Goal: Task Accomplishment & Management: Use online tool/utility

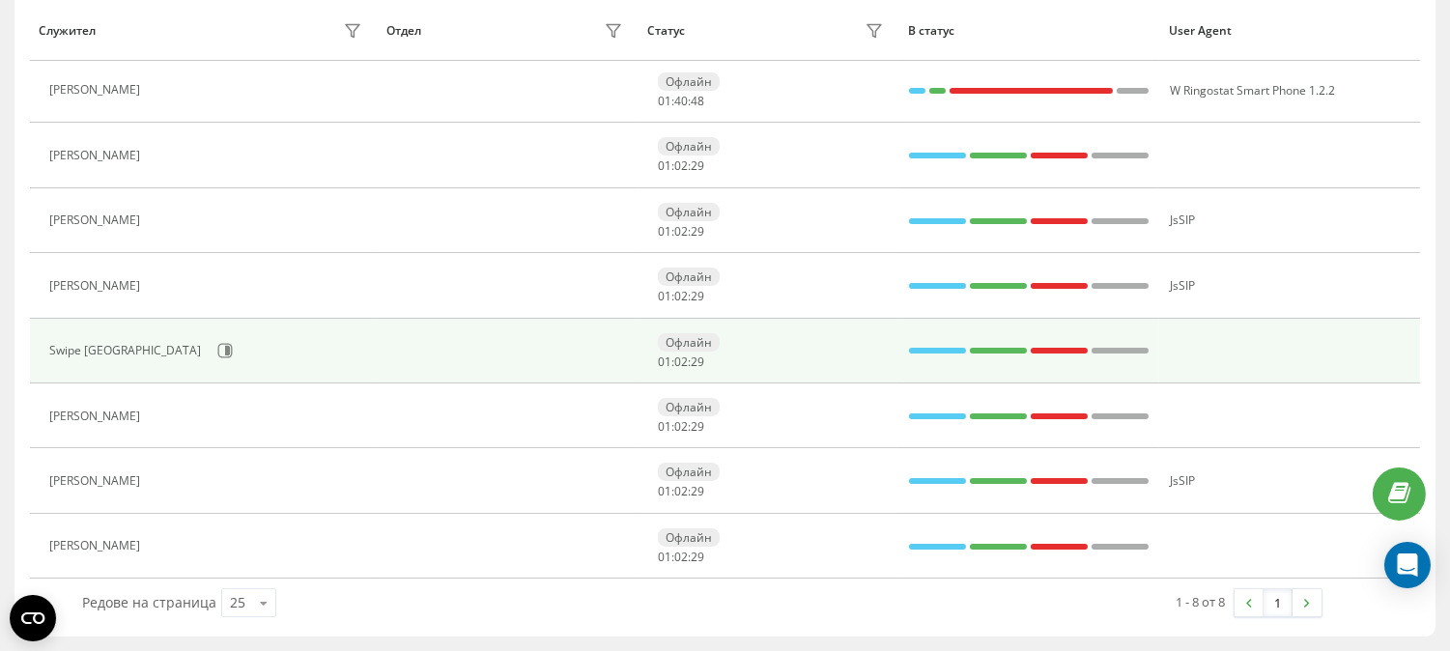
scroll to position [249, 0]
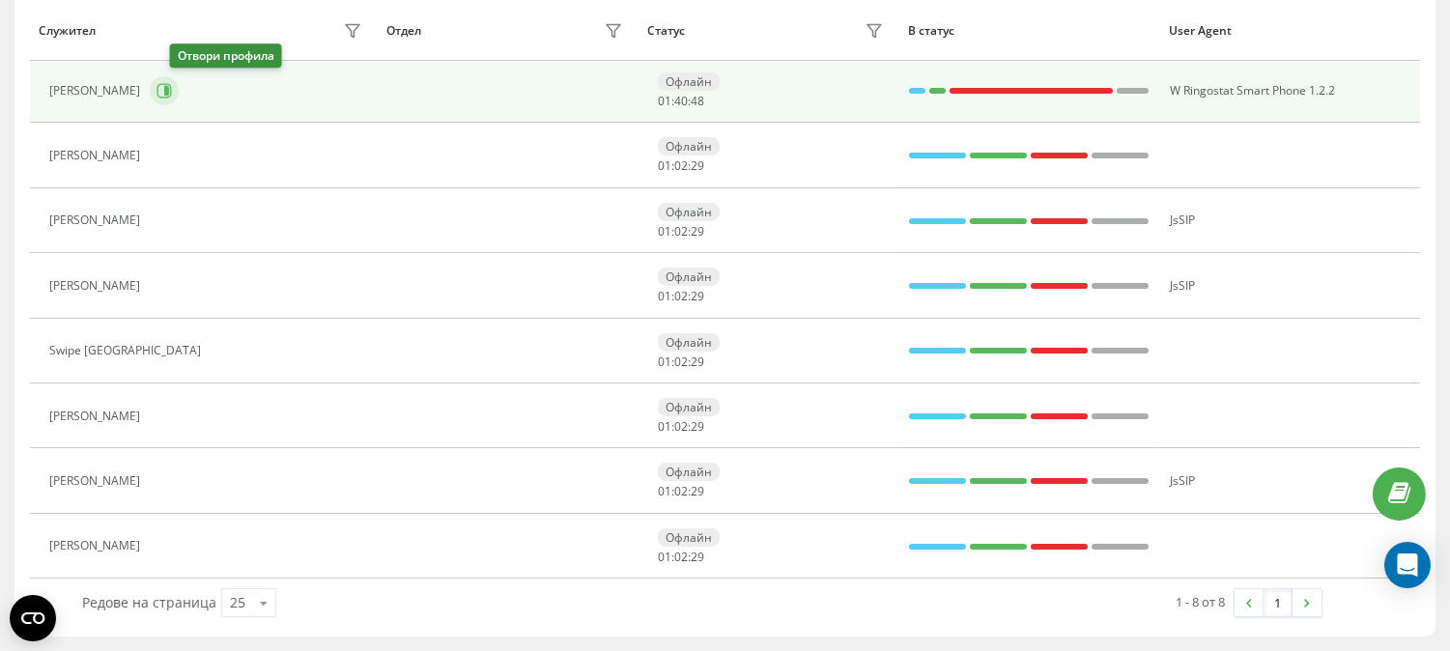
click at [172, 87] on icon at bounding box center [164, 90] width 15 height 15
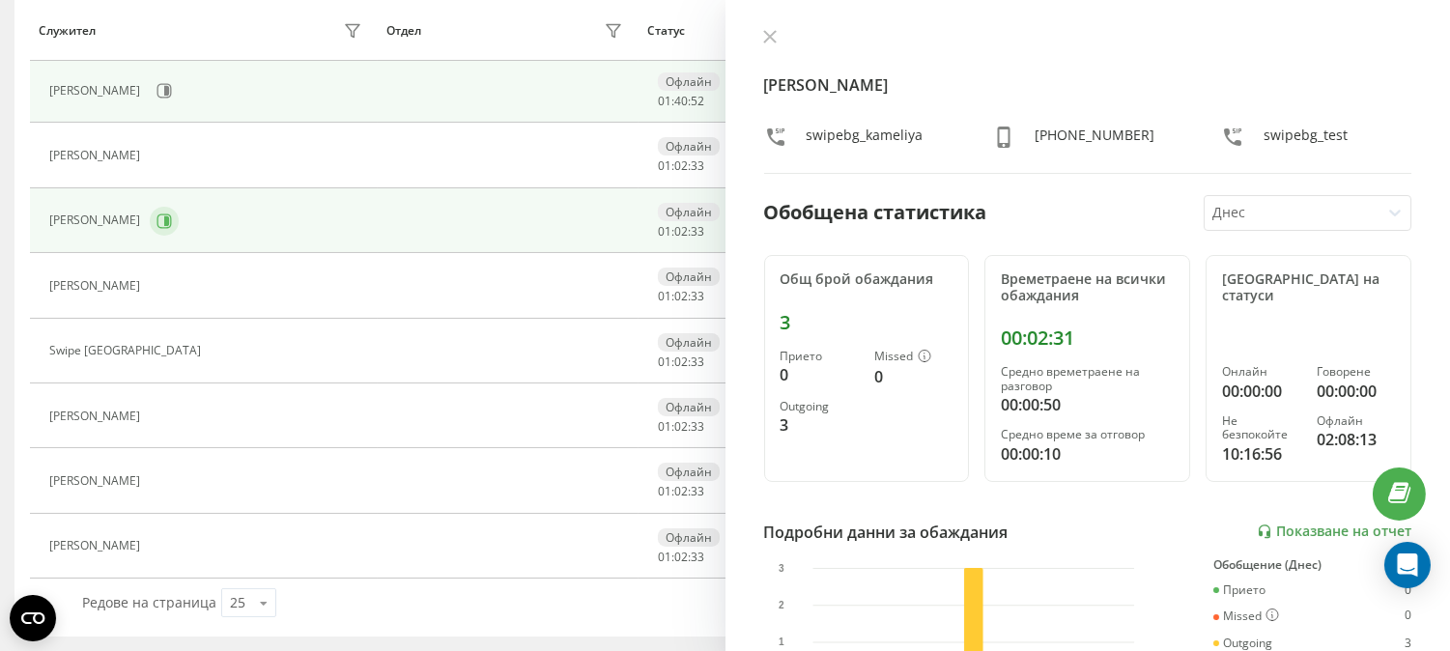
click at [157, 217] on icon at bounding box center [164, 221] width 15 height 15
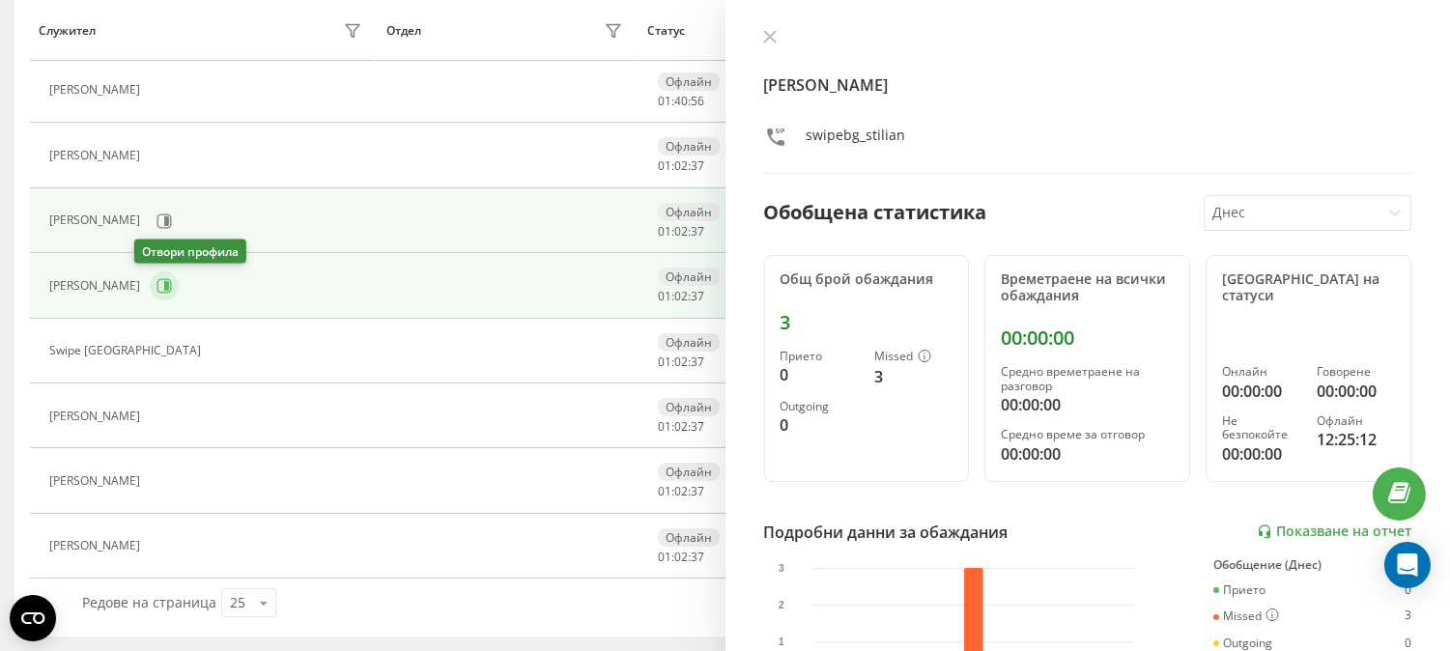
click at [157, 283] on icon at bounding box center [164, 285] width 15 height 15
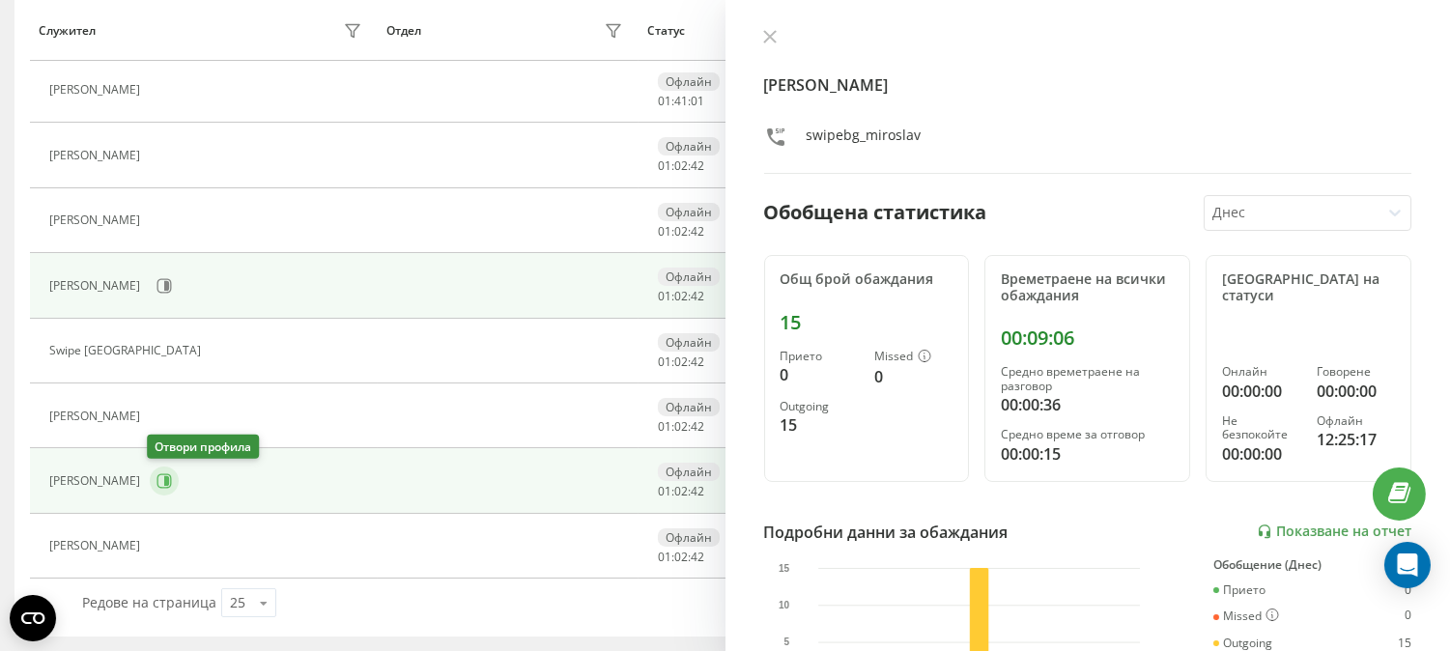
click at [157, 480] on icon at bounding box center [164, 480] width 15 height 15
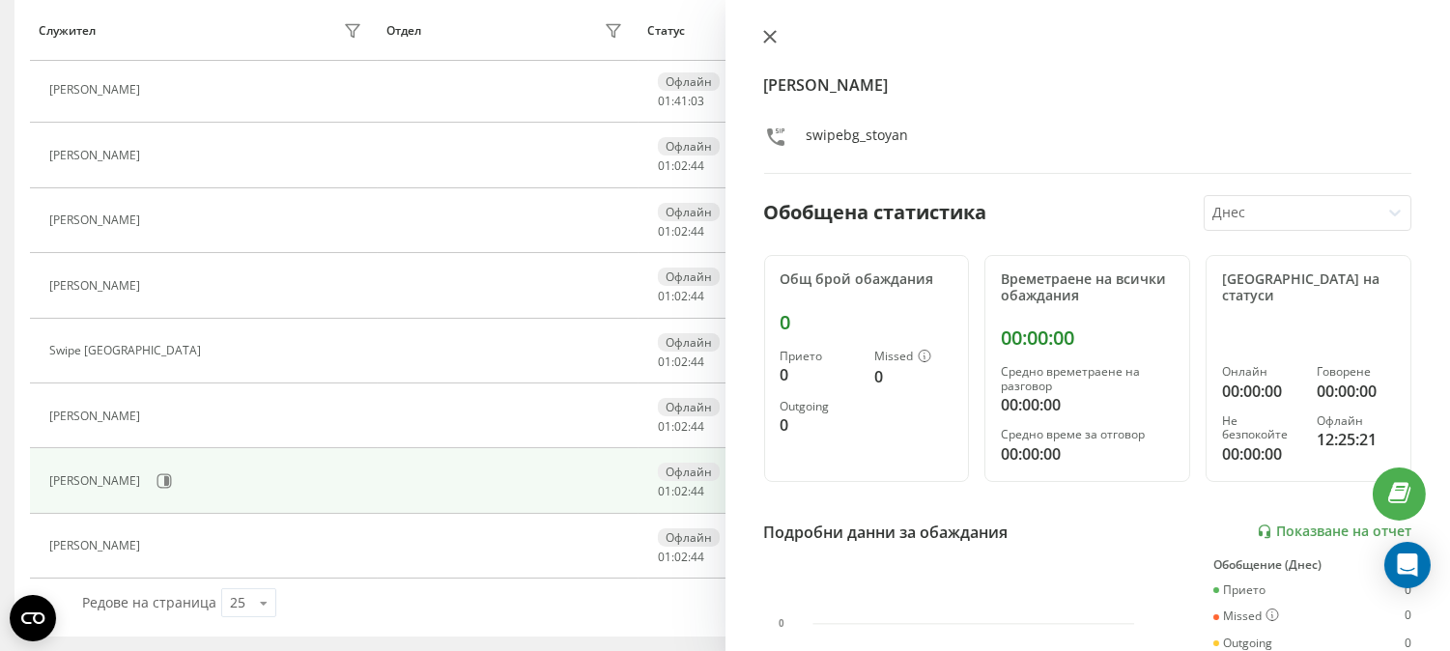
click at [769, 36] on icon at bounding box center [769, 37] width 12 height 12
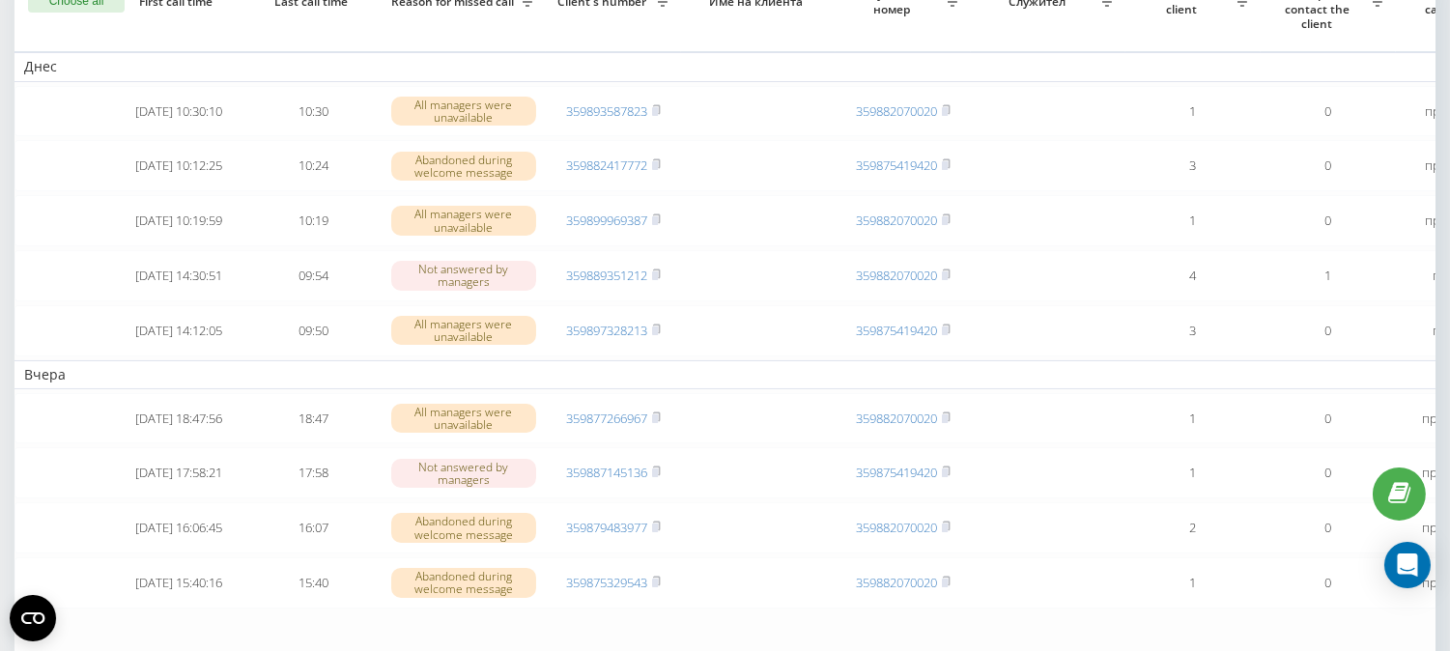
scroll to position [10, 0]
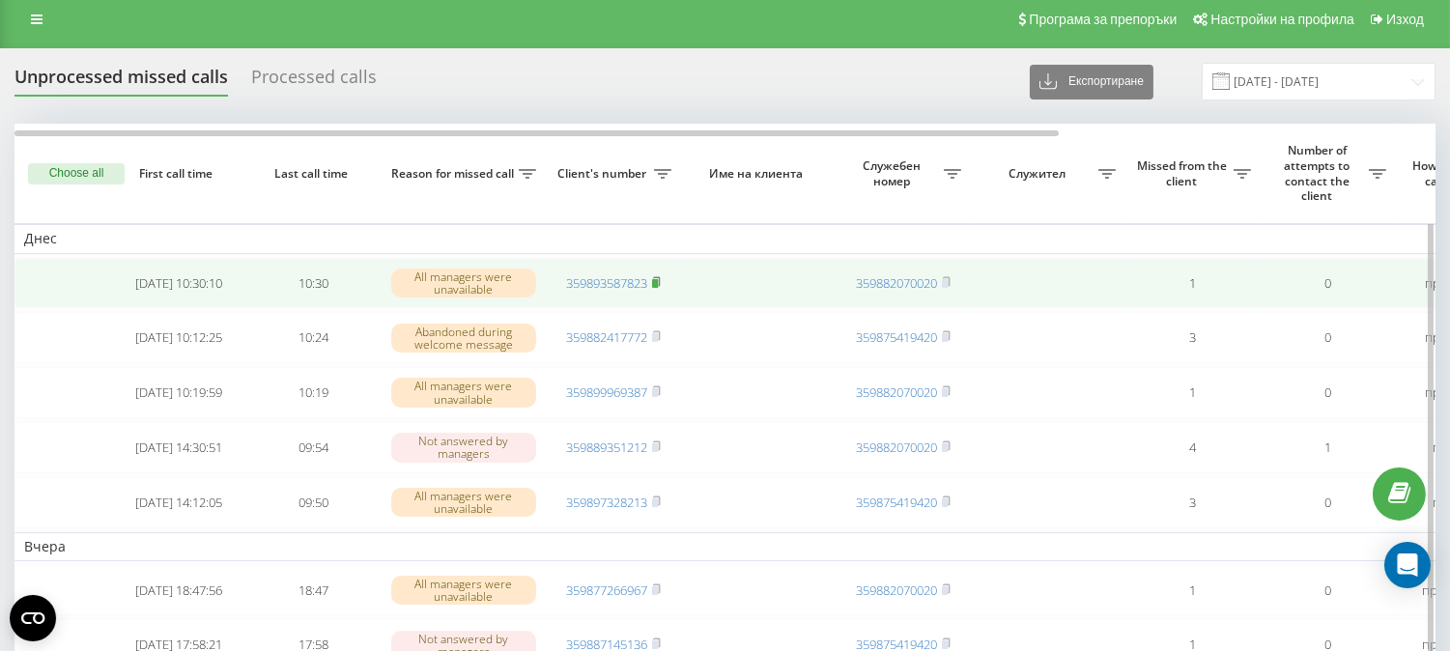
click at [658, 281] on rect at bounding box center [655, 283] width 6 height 9
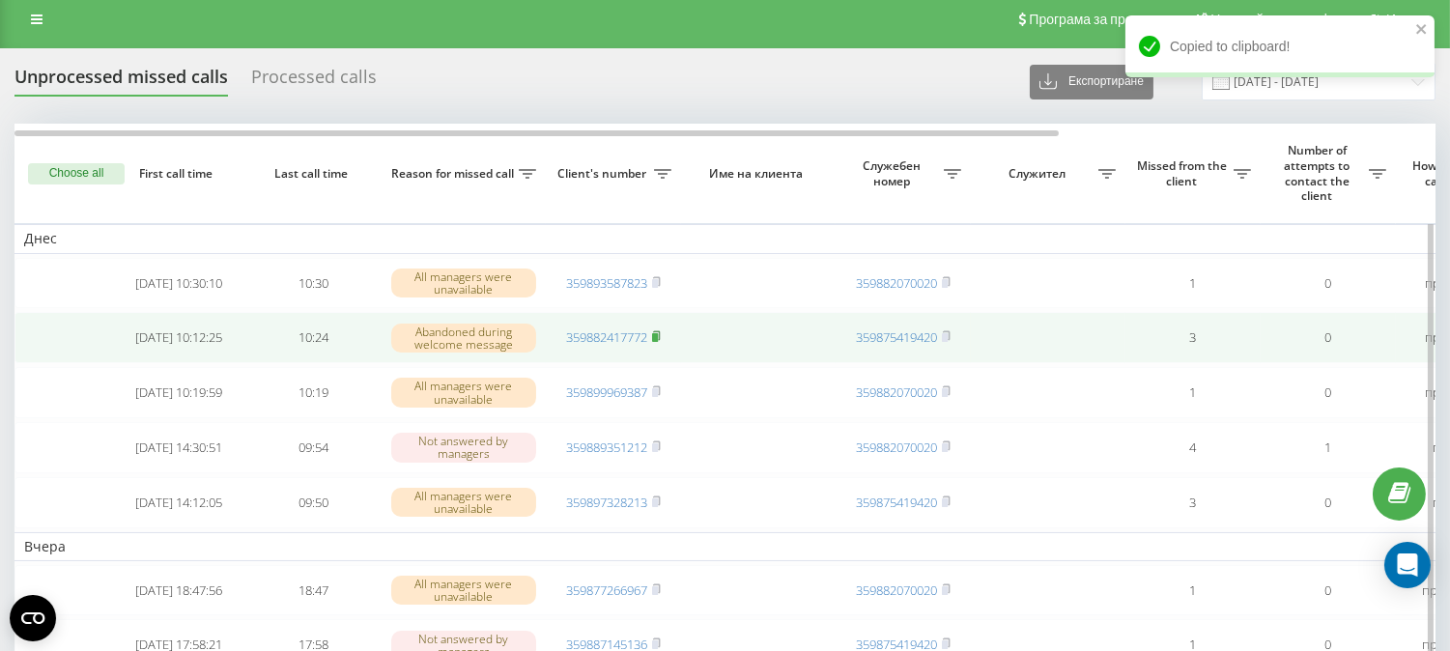
click at [658, 336] on icon at bounding box center [656, 336] width 9 height 12
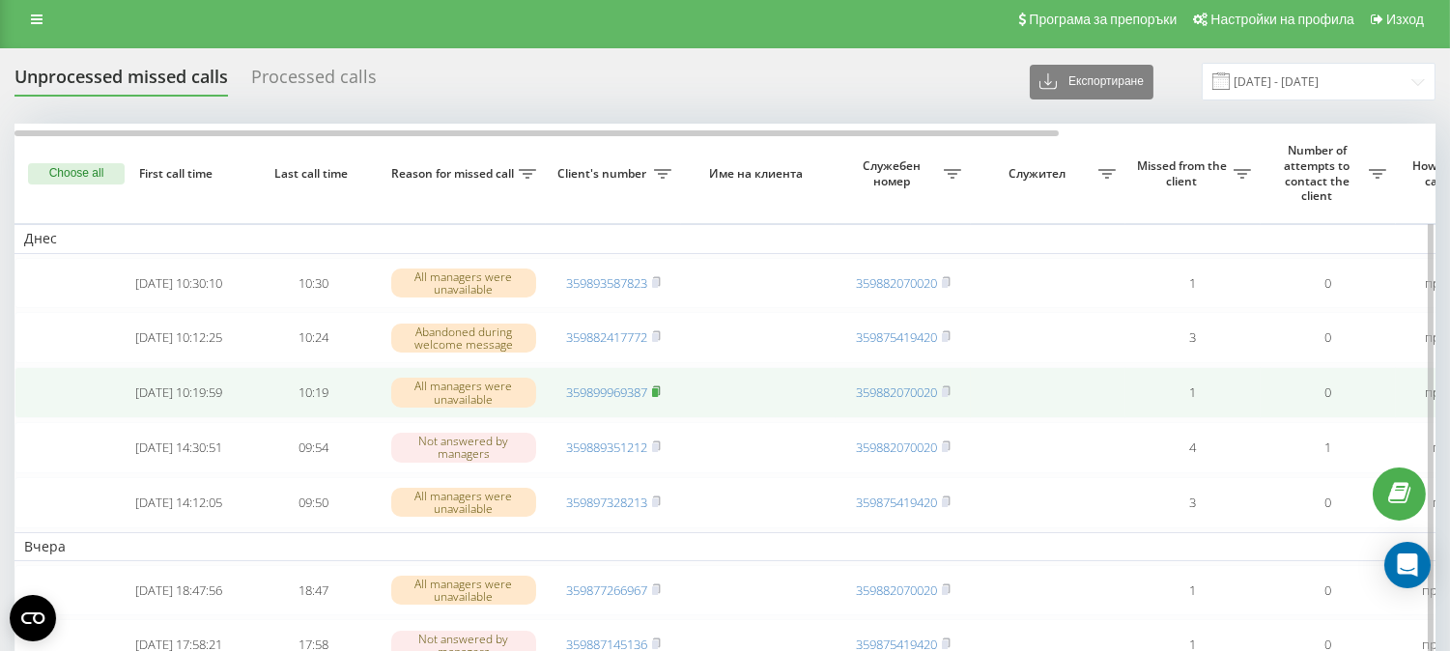
click at [658, 397] on rect at bounding box center [655, 392] width 6 height 9
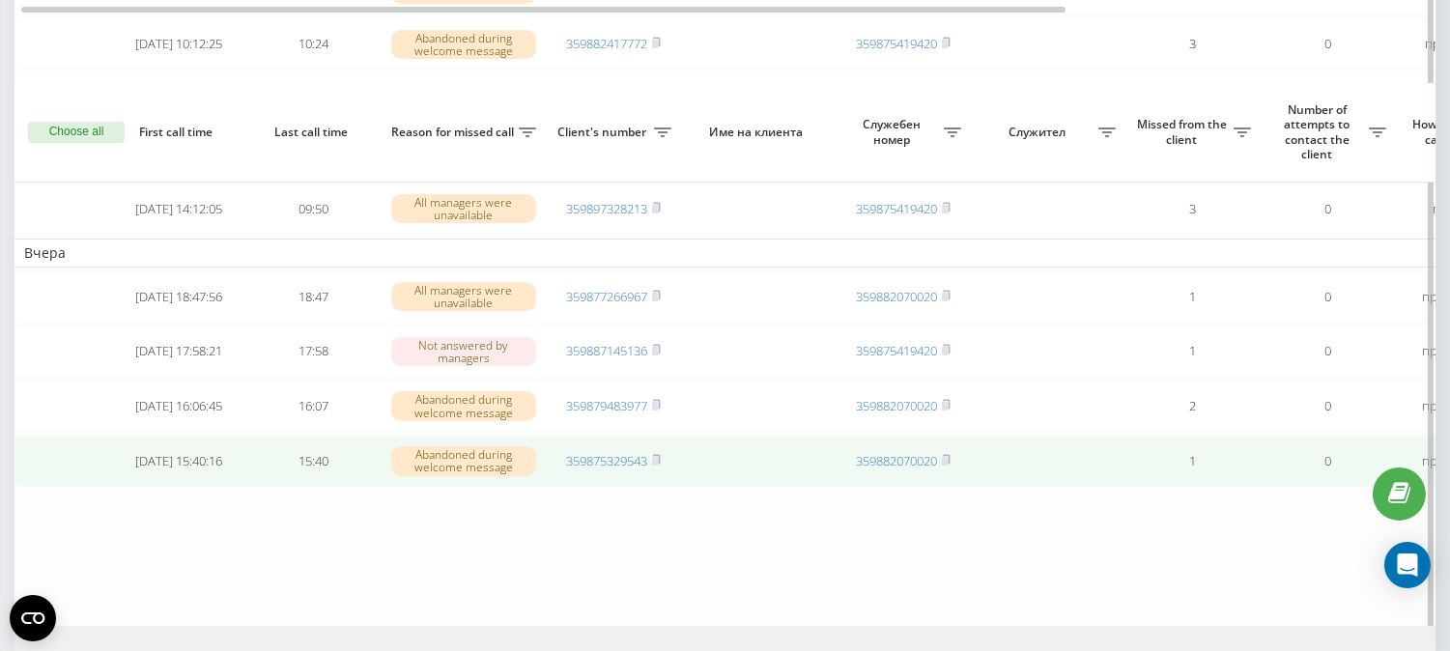
scroll to position [400, 0]
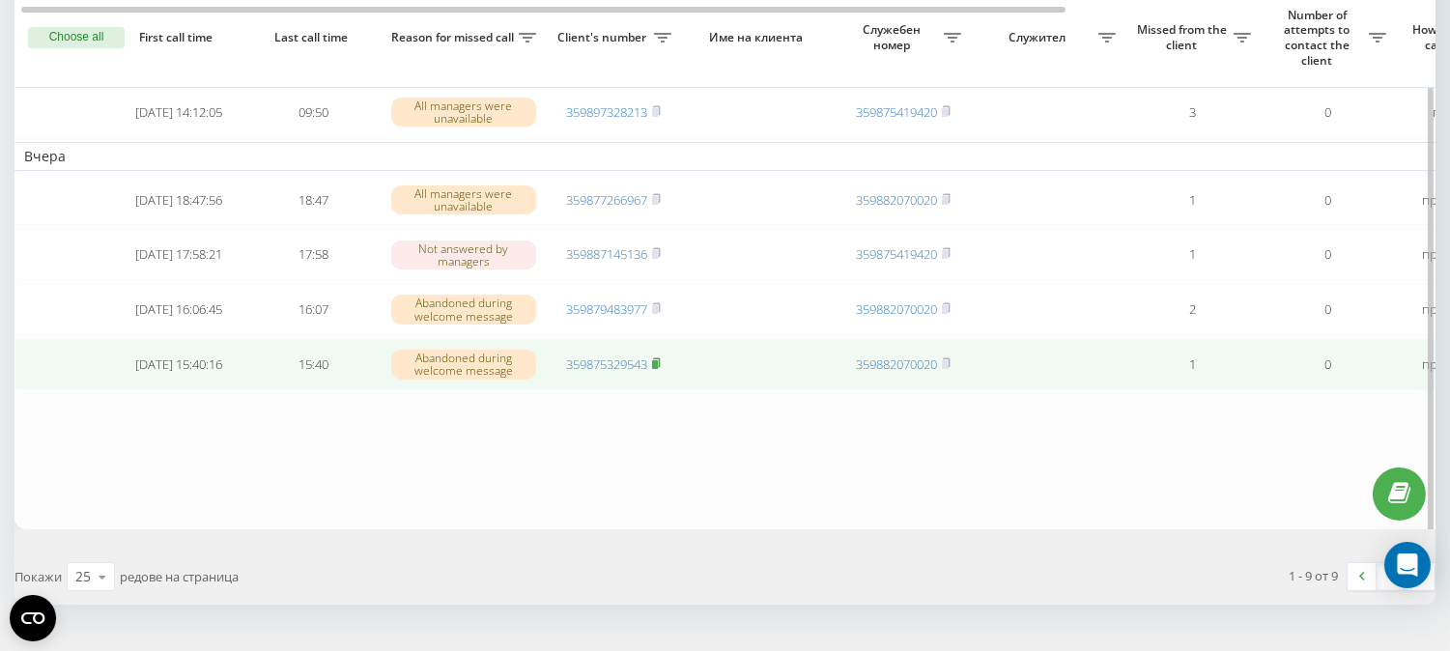
click at [657, 369] on rect at bounding box center [655, 364] width 6 height 9
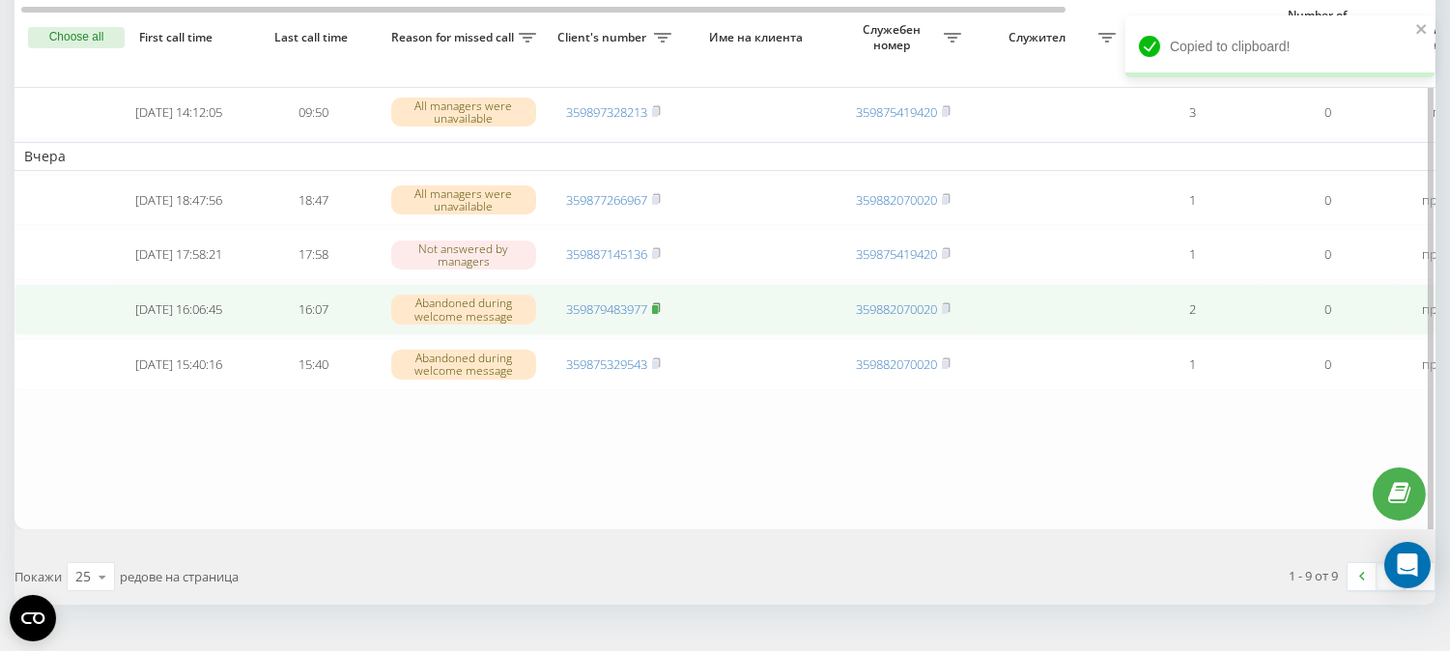
click at [658, 314] on rect at bounding box center [655, 309] width 6 height 9
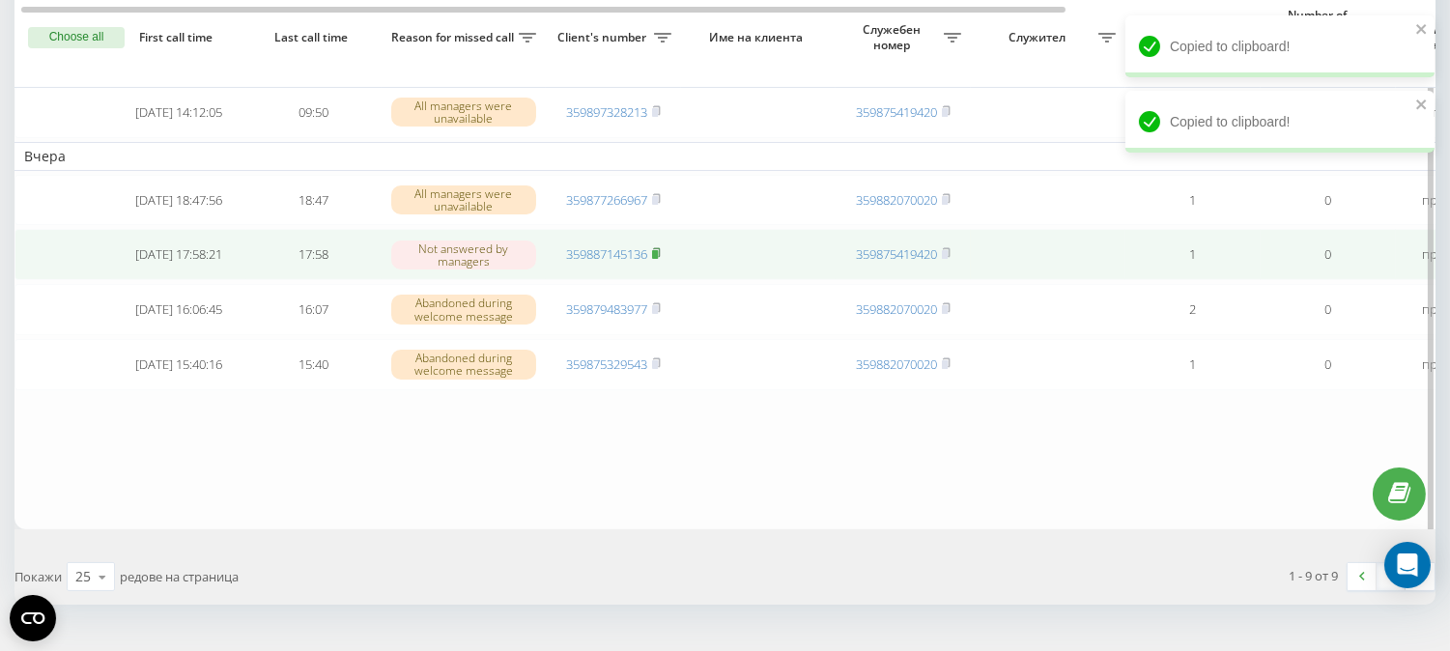
click at [658, 259] on rect at bounding box center [655, 254] width 6 height 9
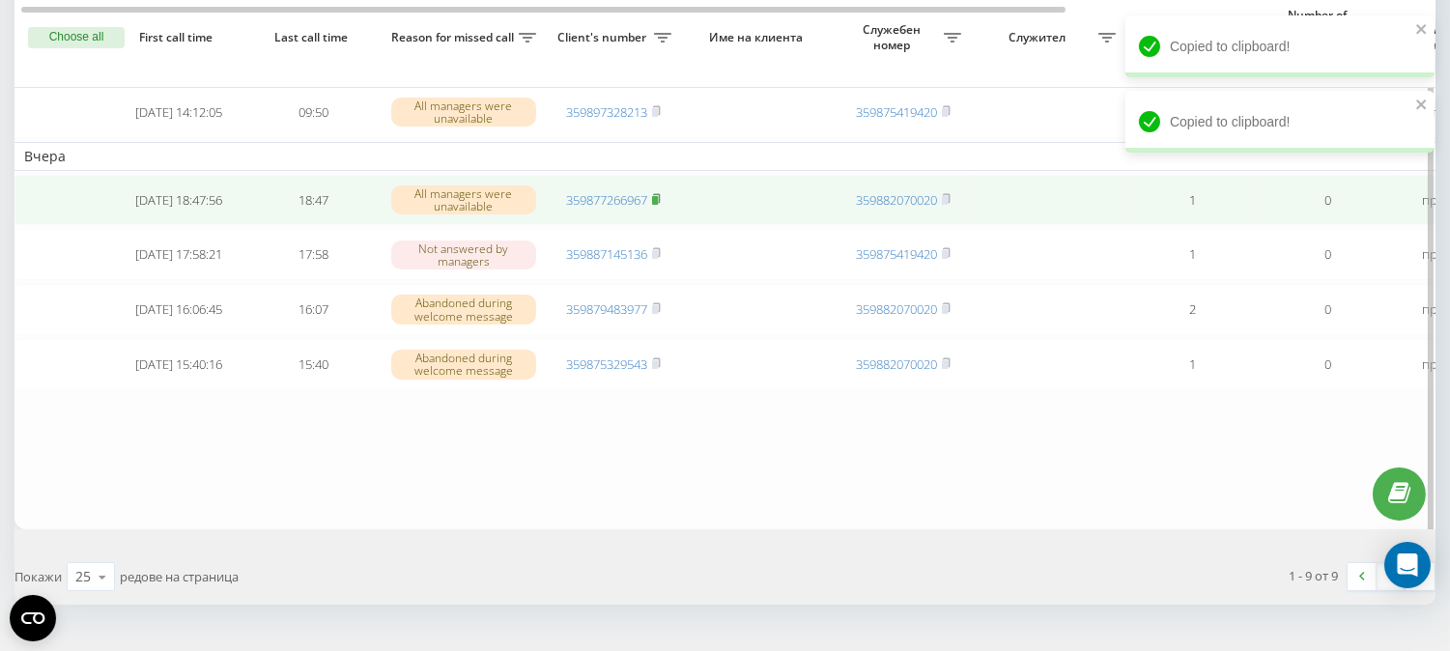
click at [658, 205] on rect at bounding box center [655, 200] width 6 height 9
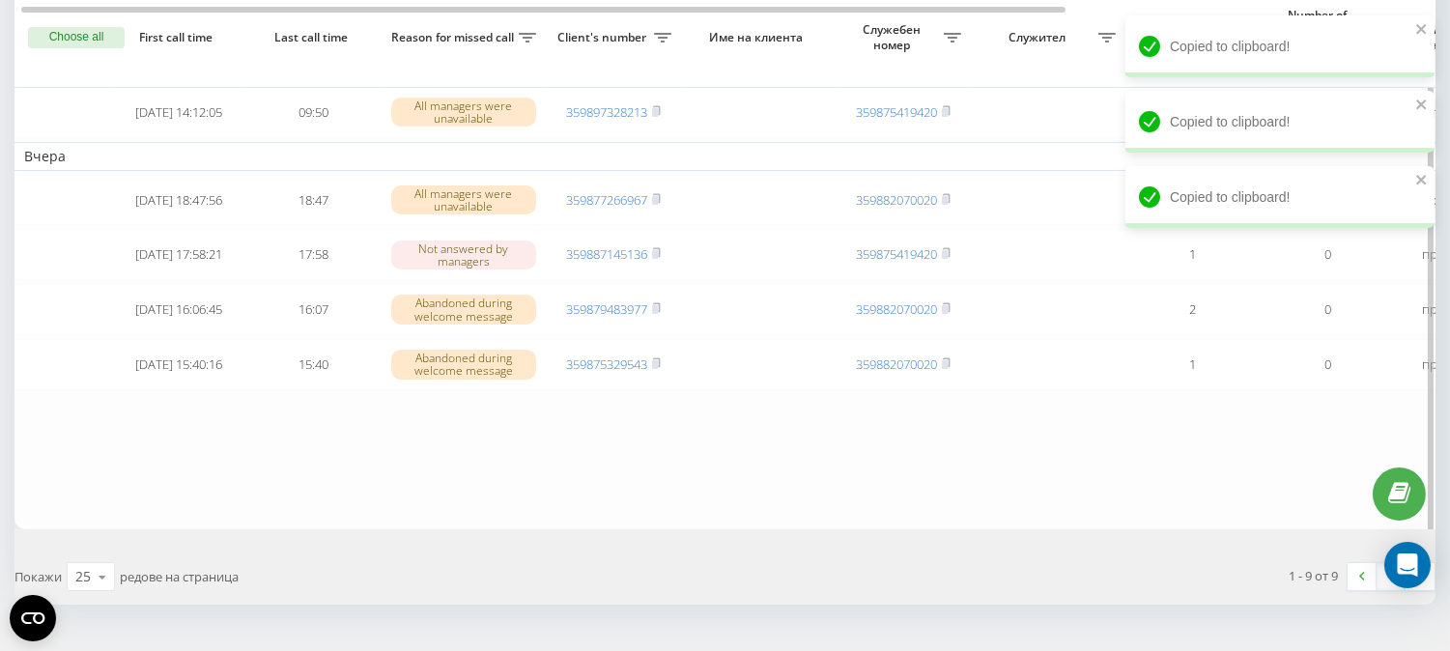
click at [106, 40] on button "Choose all" at bounding box center [76, 37] width 97 height 21
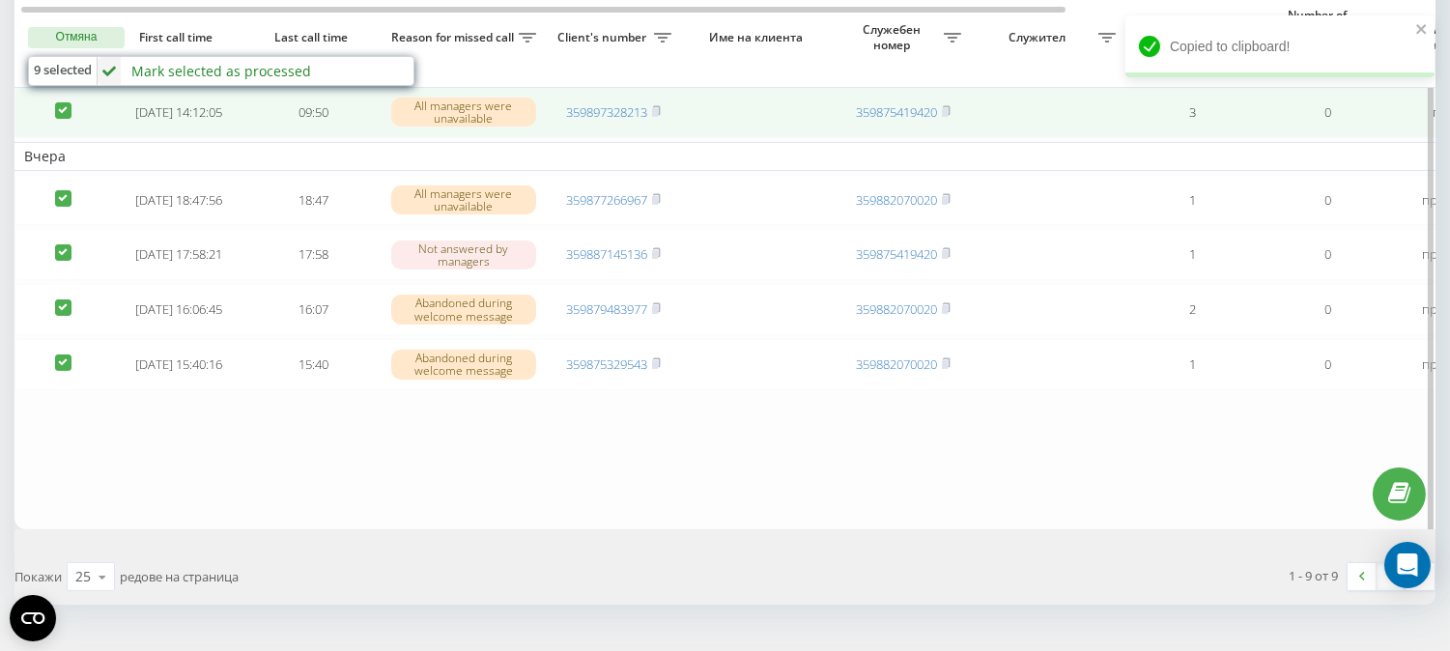
click at [62, 102] on label at bounding box center [63, 102] width 16 height 0
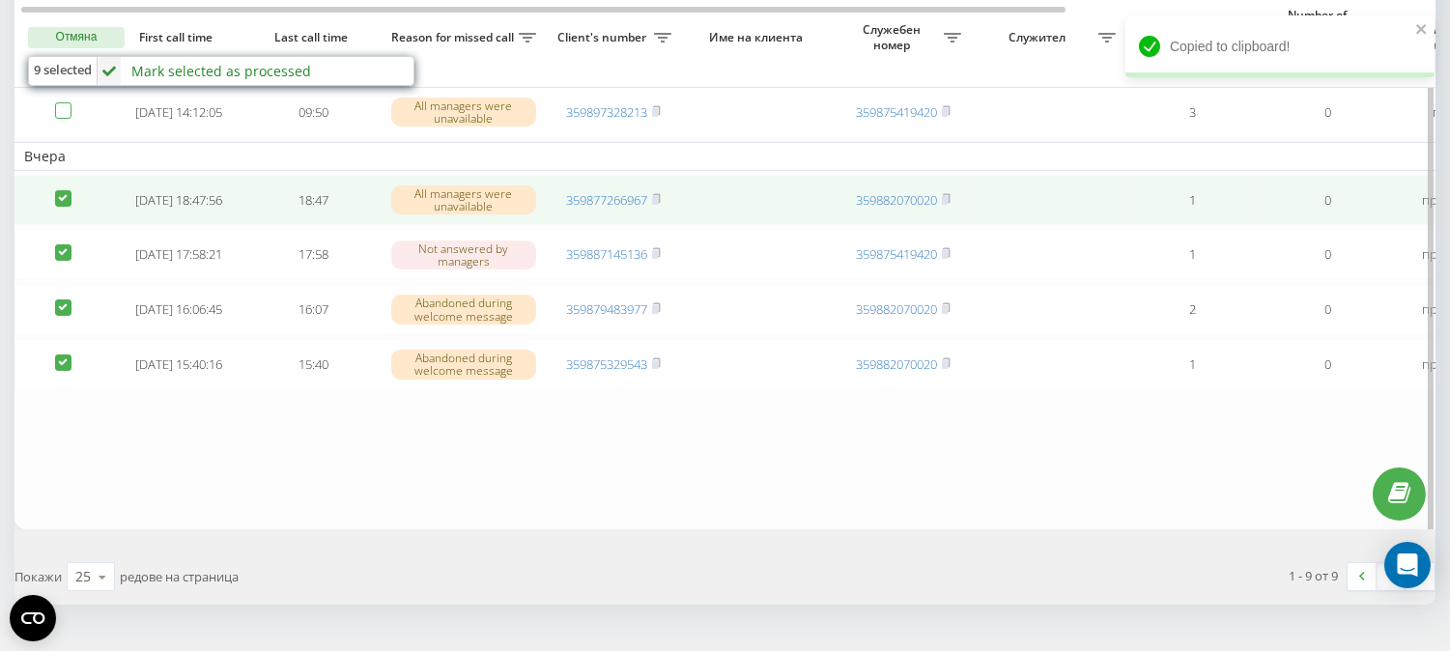
checkbox input "false"
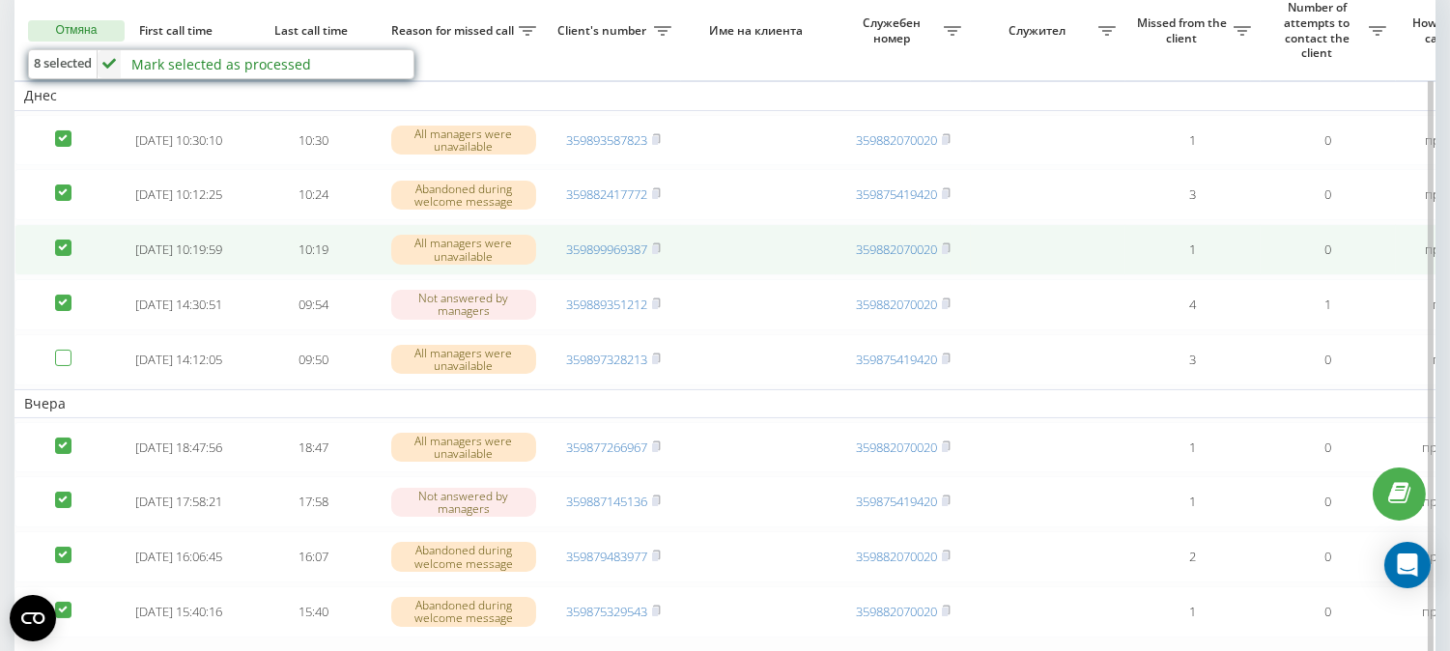
scroll to position [97, 0]
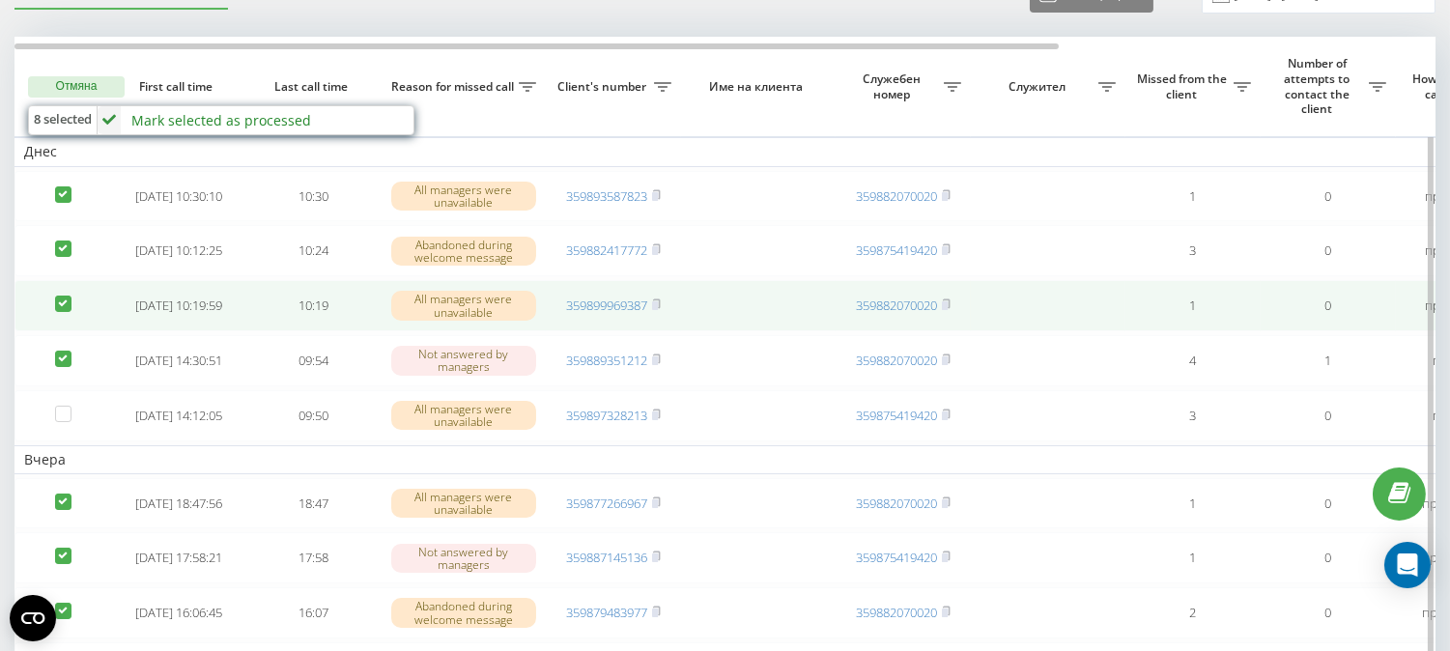
drag, startPoint x: 68, startPoint y: 362, endPoint x: 65, endPoint y: 324, distance: 38.8
click at [68, 351] on label at bounding box center [63, 351] width 16 height 0
checkbox input "false"
click at [63, 296] on label at bounding box center [63, 296] width 16 height 0
checkbox input "false"
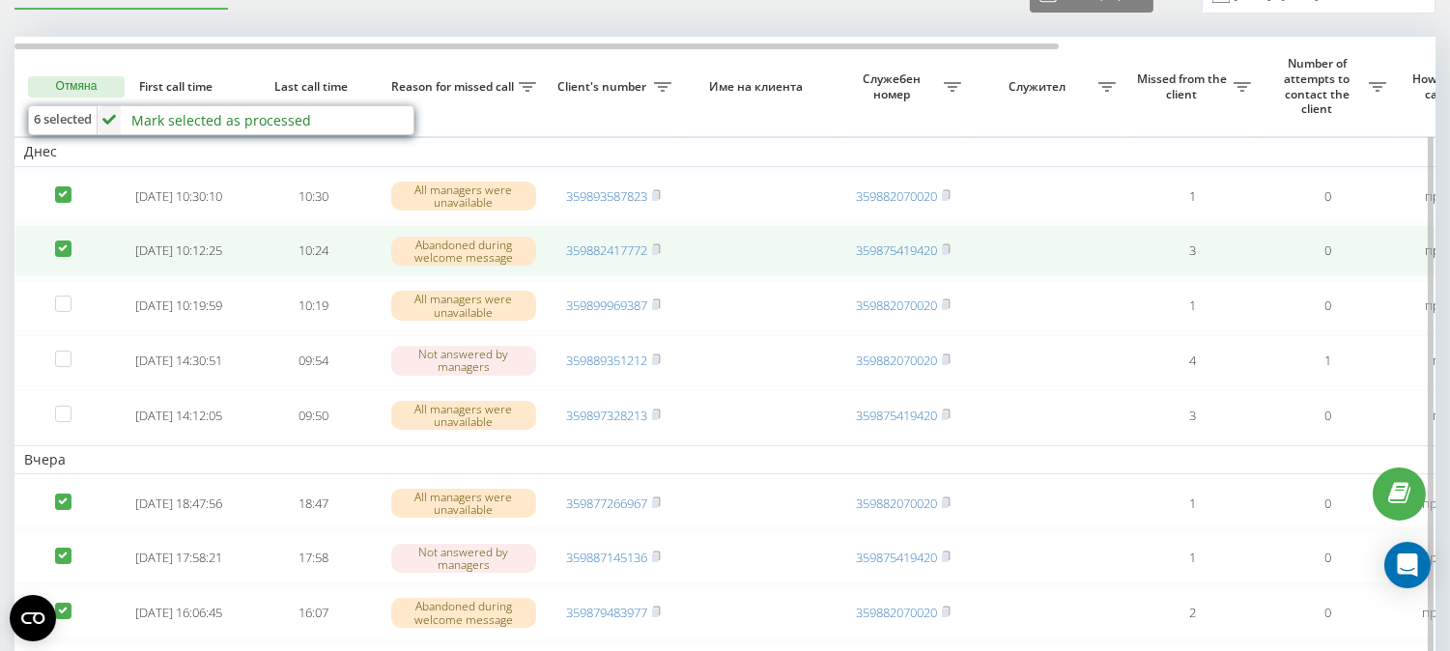
click at [63, 241] on label at bounding box center [63, 241] width 16 height 0
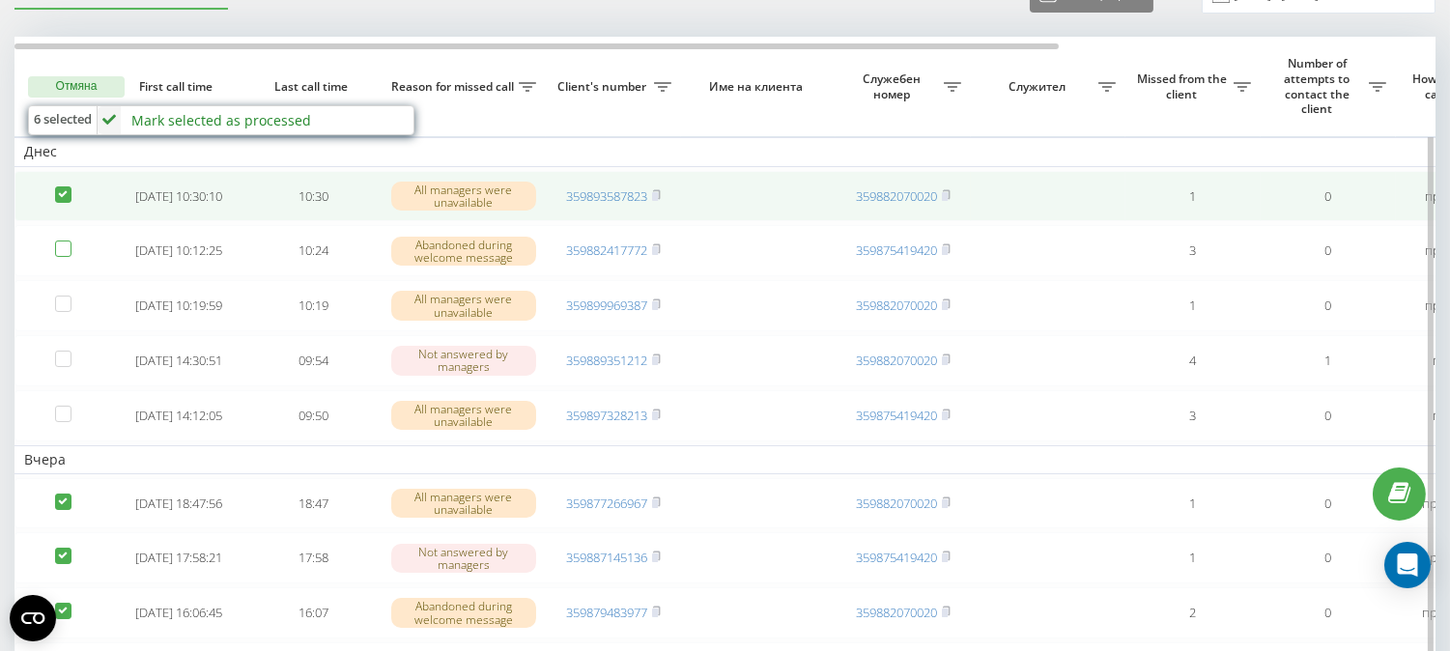
checkbox input "false"
click at [66, 186] on label at bounding box center [63, 186] width 16 height 0
checkbox input "false"
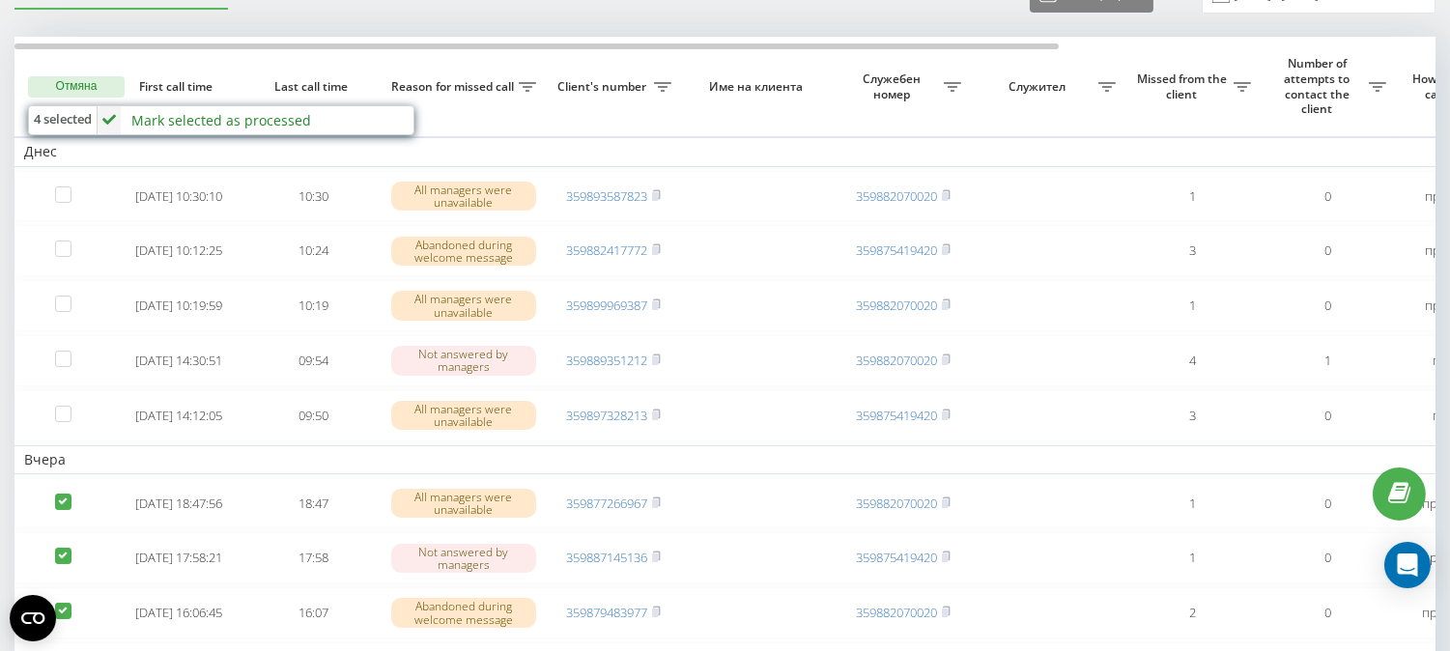
click at [224, 107] on div "Mark selected as processed Failed to contact Contacted the client using another…" at bounding box center [255, 120] width 315 height 28
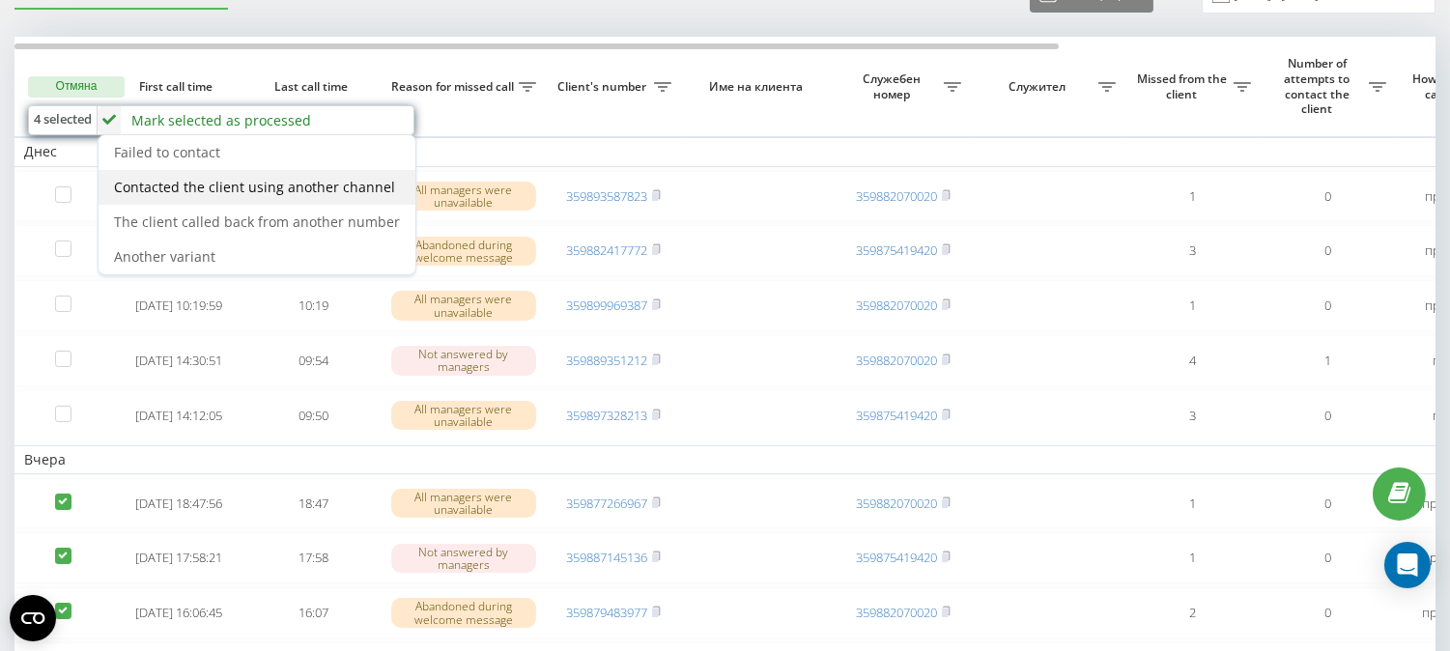
click at [274, 171] on div "Contacted the client using another channel" at bounding box center [257, 187] width 317 height 35
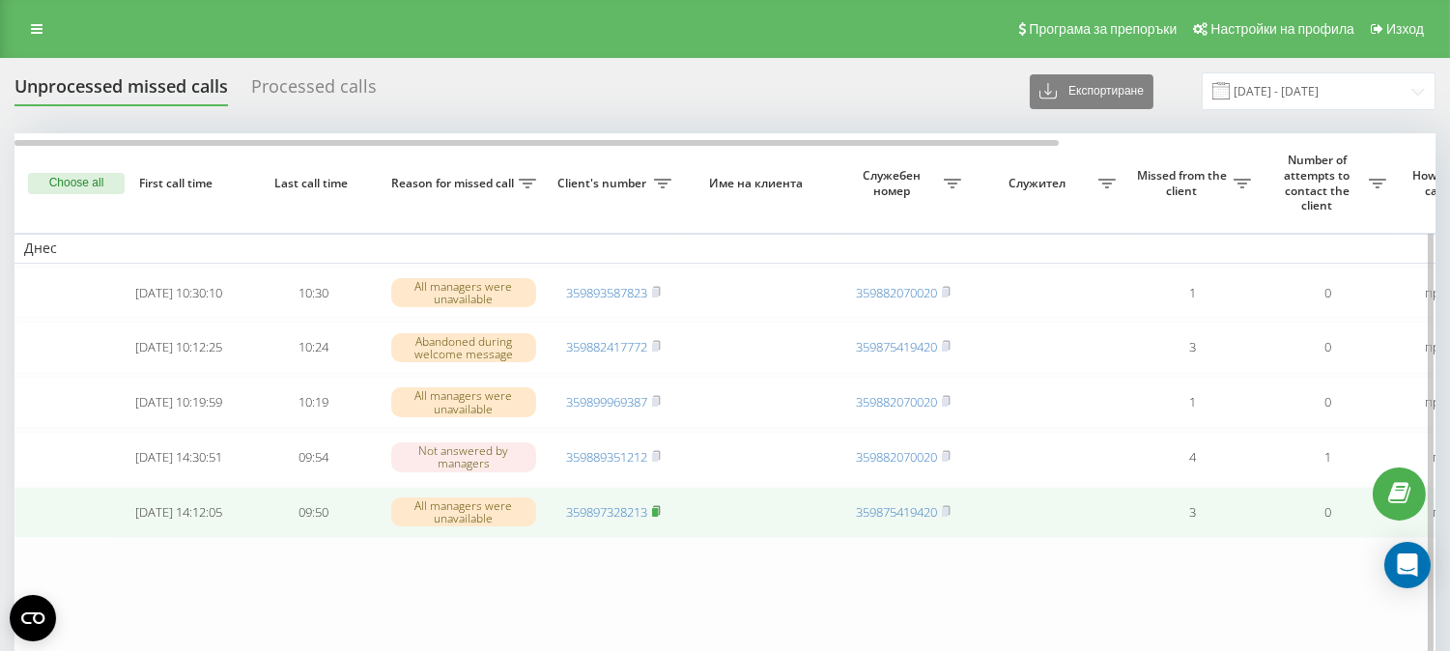
click at [658, 517] on rect at bounding box center [655, 512] width 6 height 9
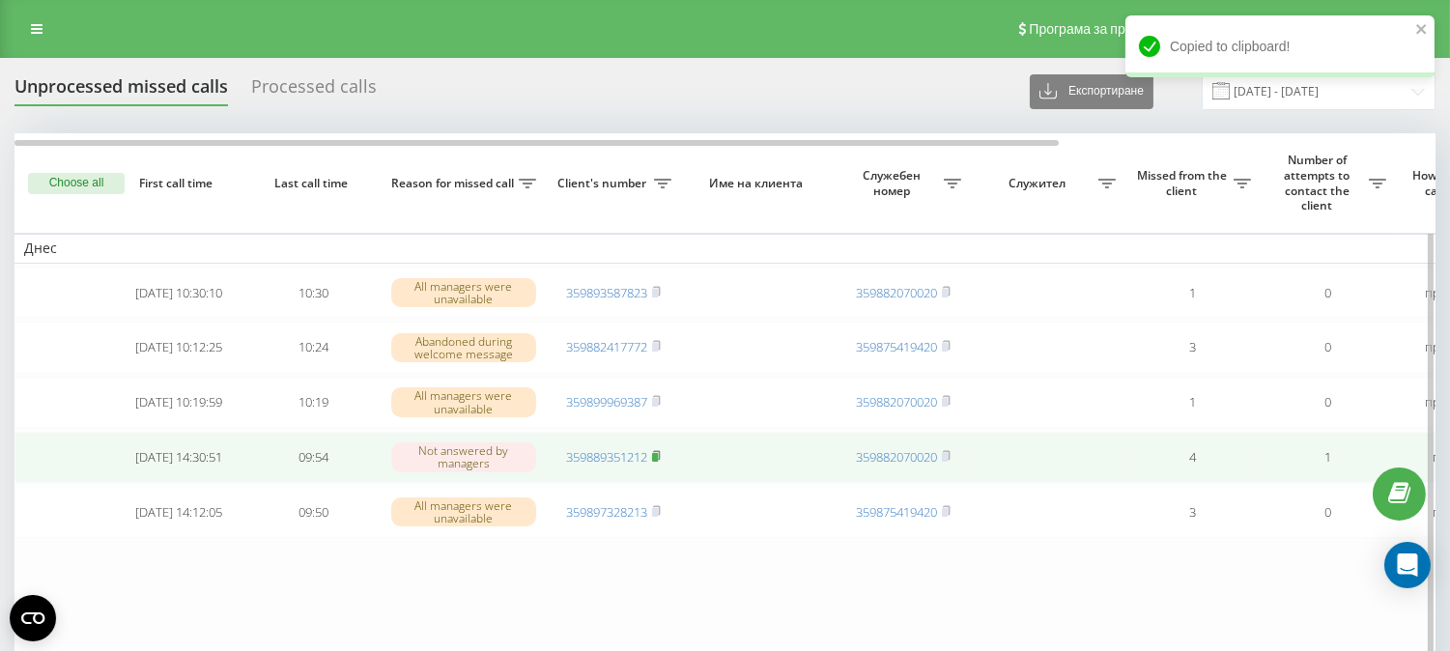
click at [660, 462] on icon at bounding box center [656, 456] width 9 height 12
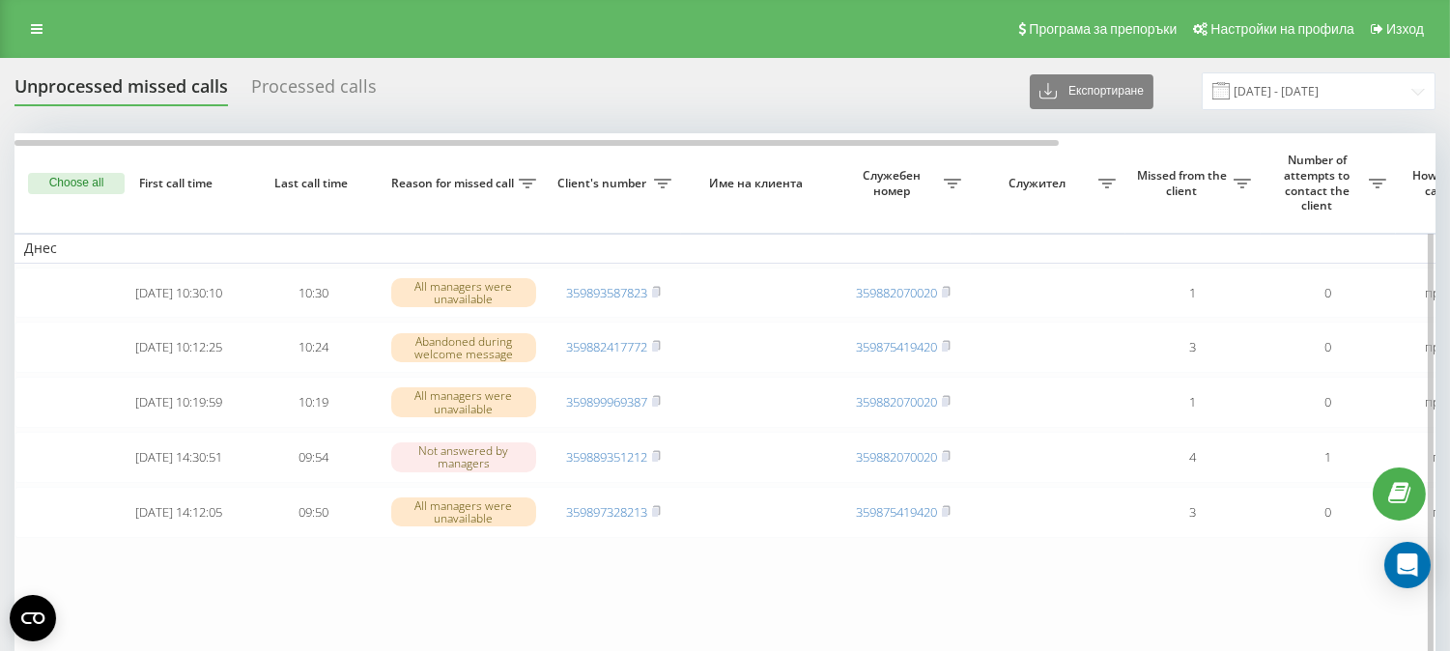
click at [83, 175] on button "Choose all" at bounding box center [76, 183] width 97 height 21
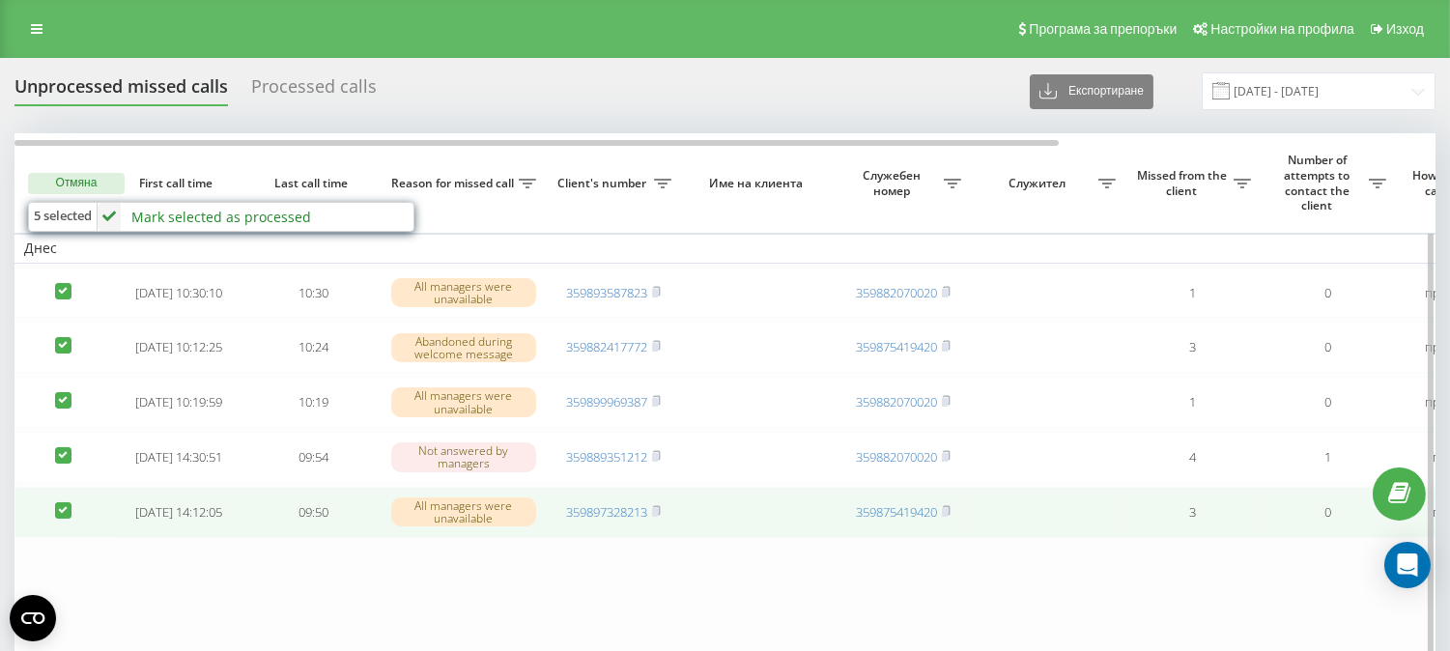
click at [69, 502] on label at bounding box center [63, 502] width 16 height 0
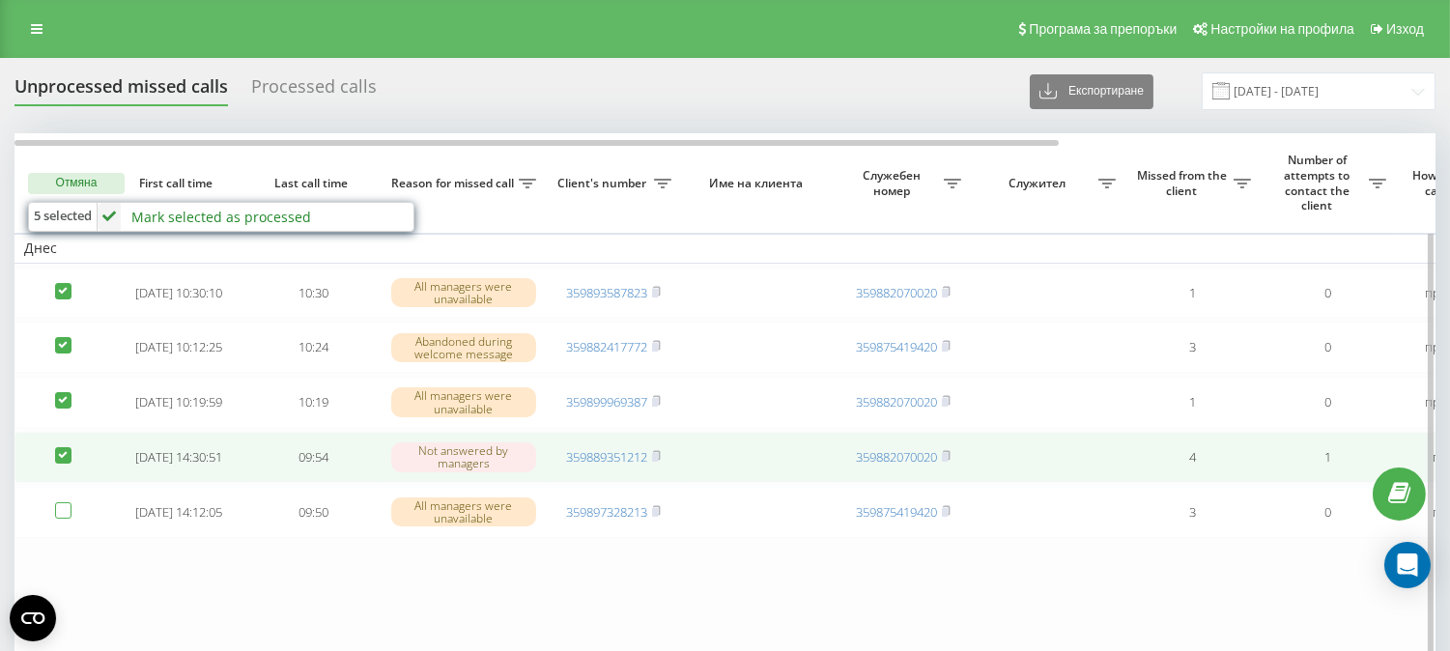
checkbox input "false"
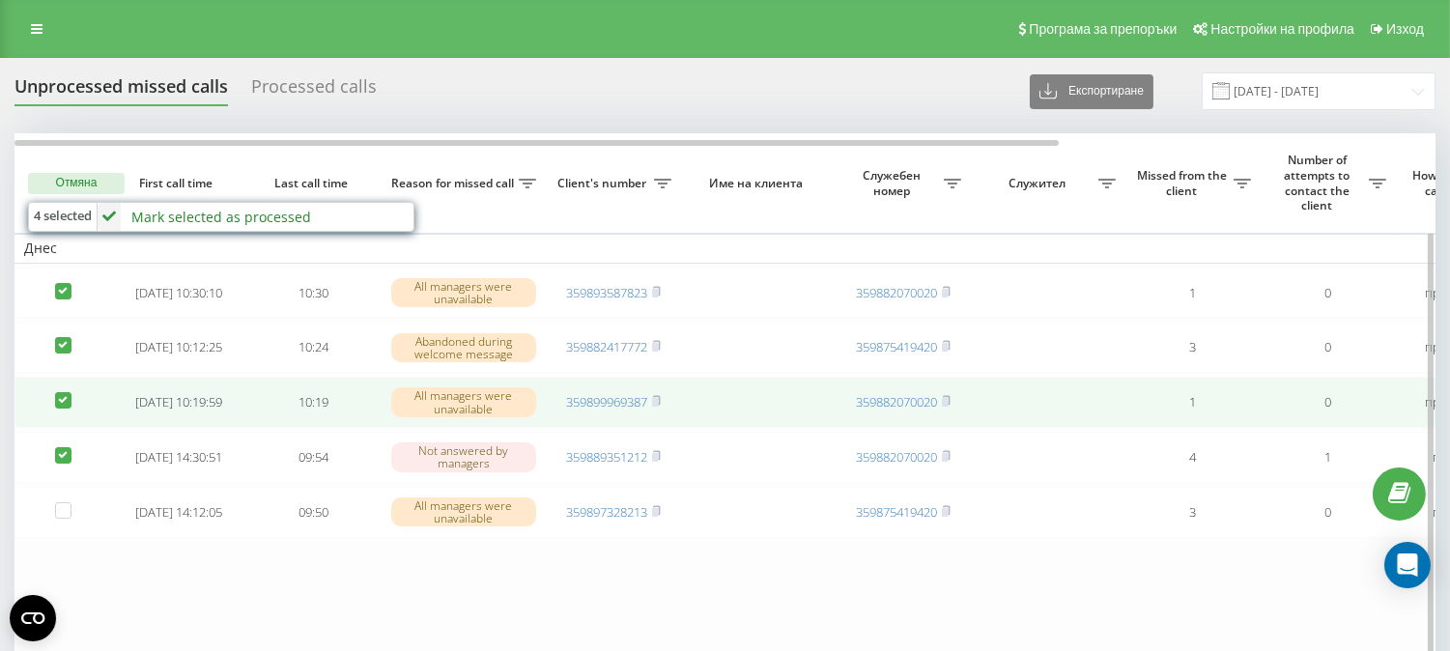
click at [68, 392] on label at bounding box center [63, 392] width 16 height 0
checkbox input "false"
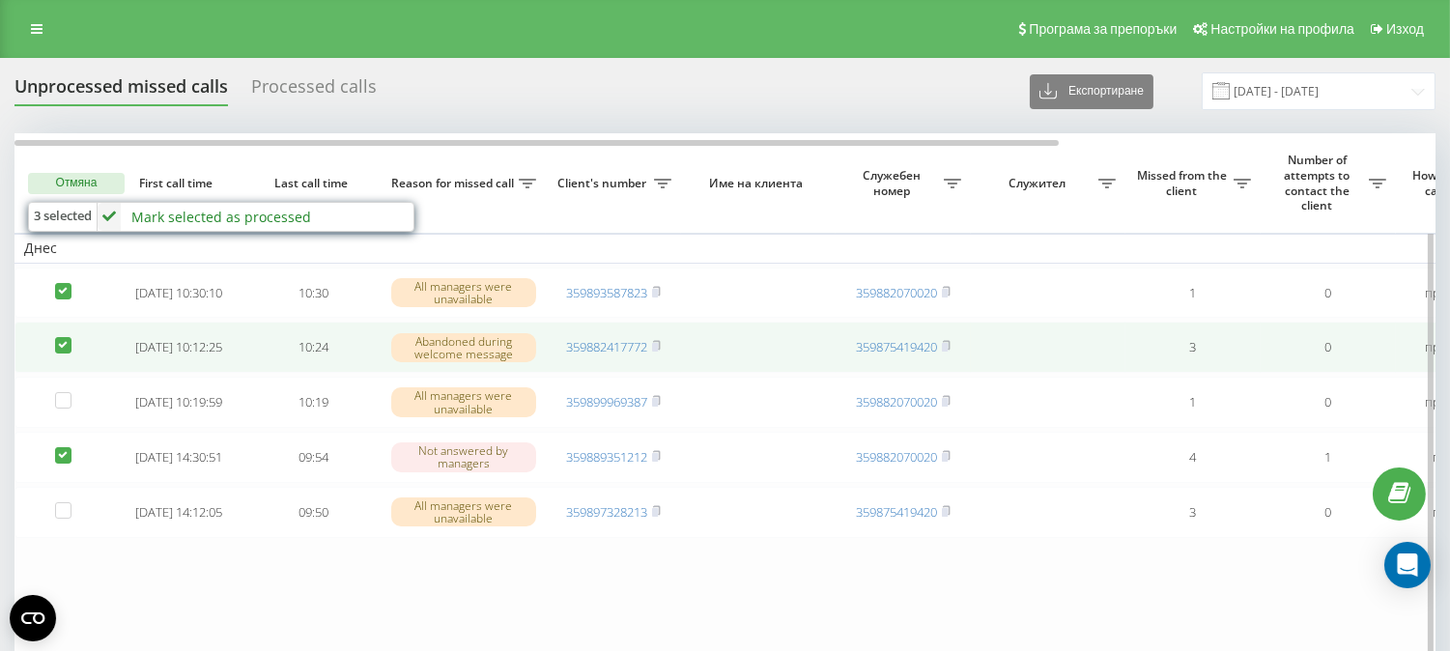
click at [66, 337] on label at bounding box center [63, 337] width 16 height 0
checkbox input "false"
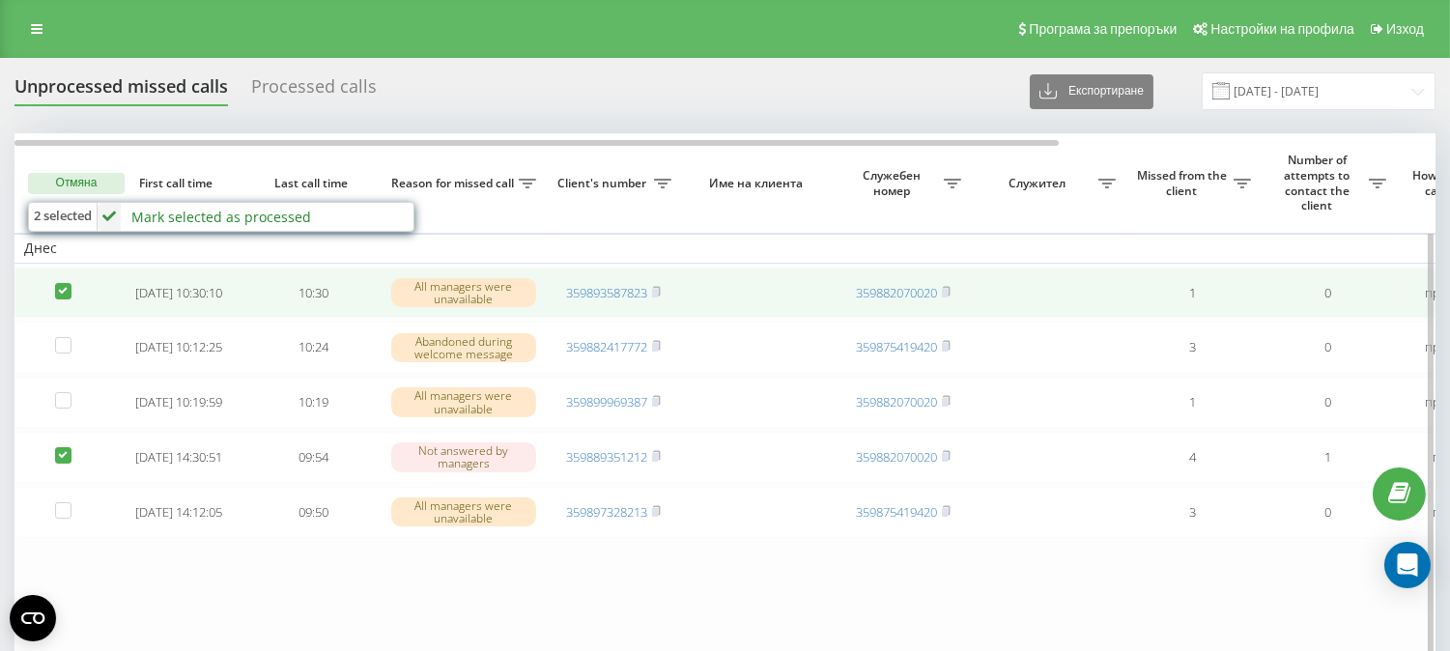
click at [62, 283] on label at bounding box center [63, 283] width 16 height 0
checkbox input "false"
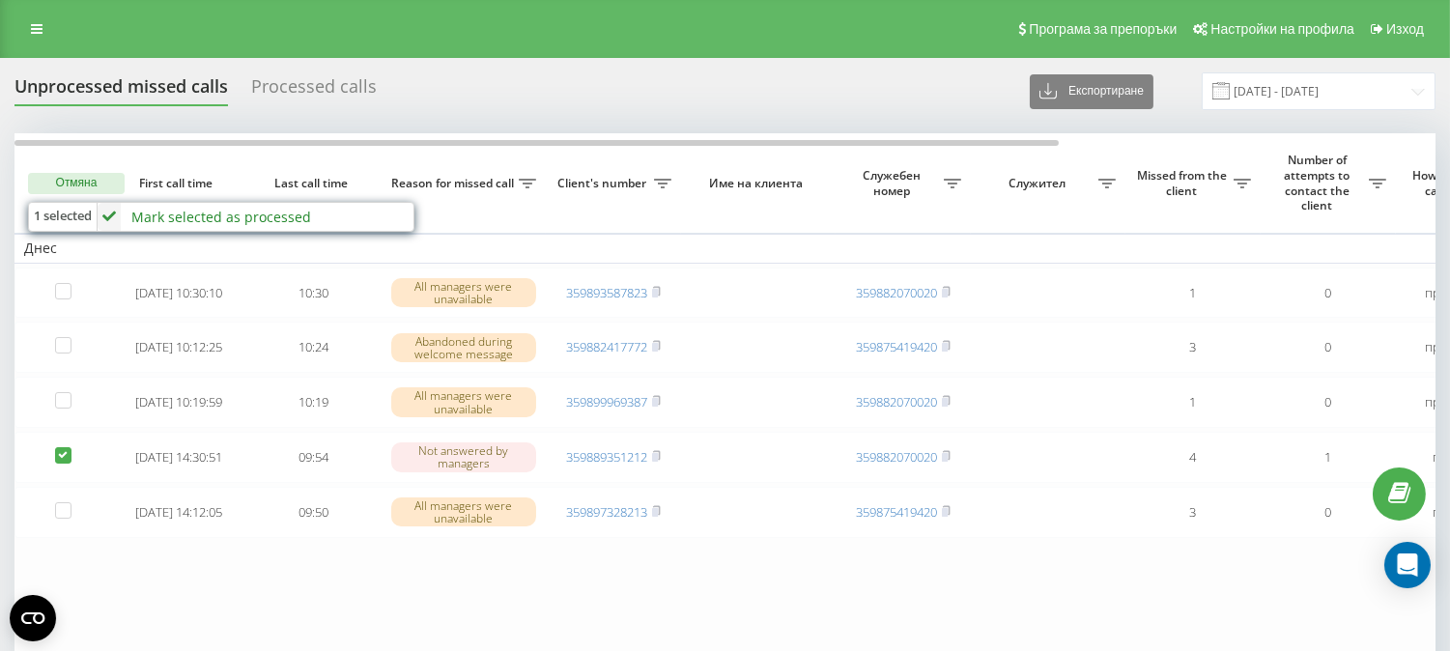
click at [207, 213] on div "Mark selected as processed" at bounding box center [221, 217] width 180 height 18
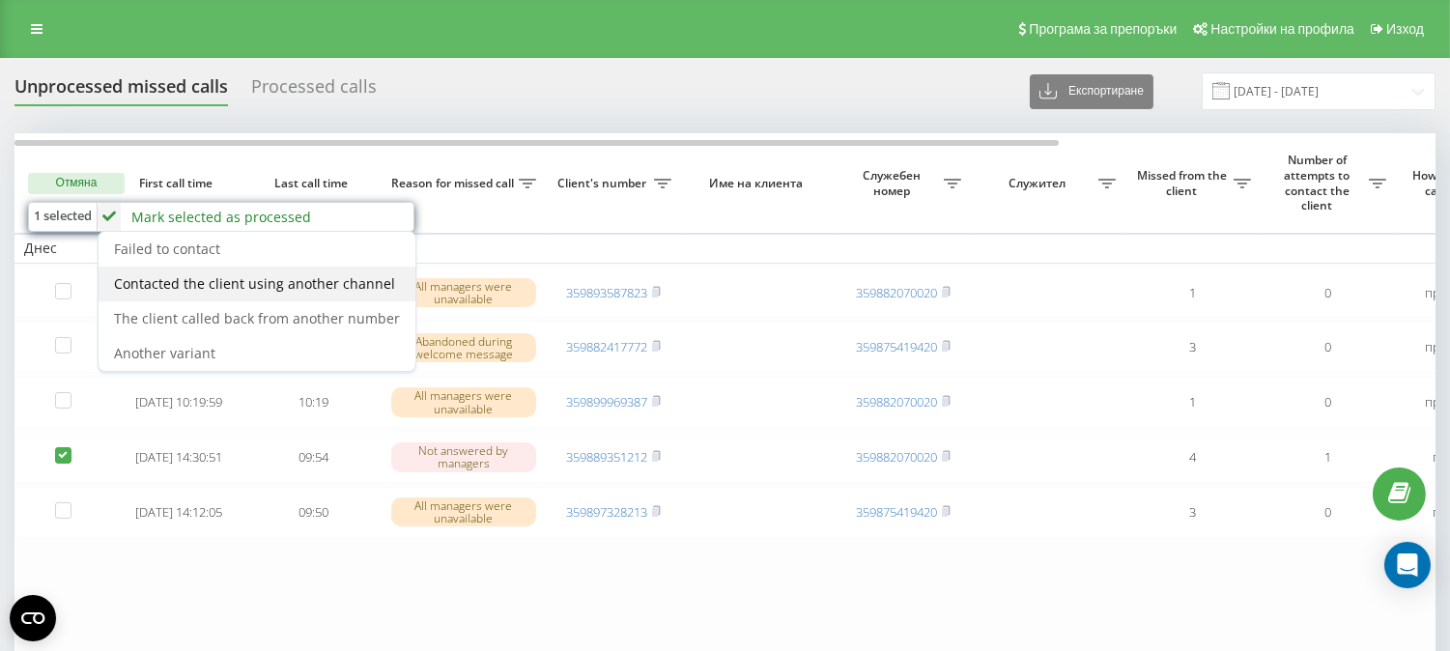
click at [275, 283] on span "Contacted the client using another channel" at bounding box center [254, 283] width 281 height 18
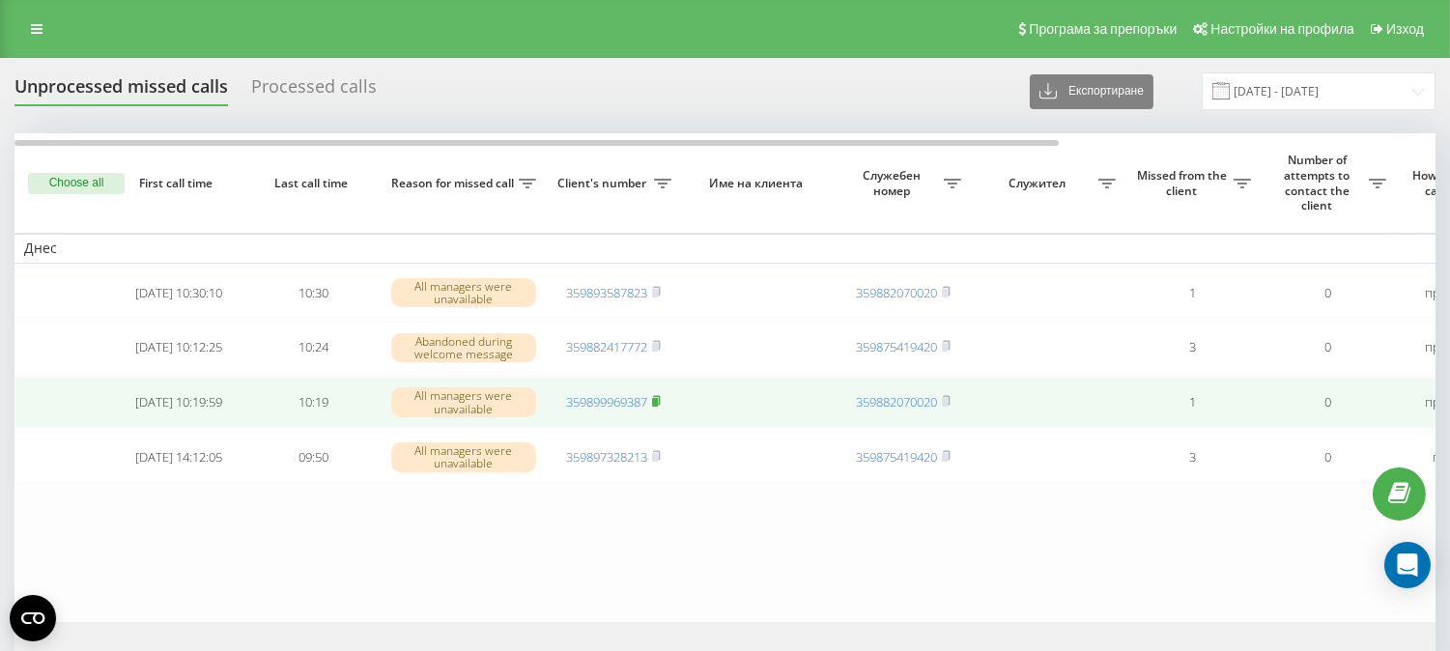
click at [658, 407] on rect at bounding box center [655, 402] width 6 height 9
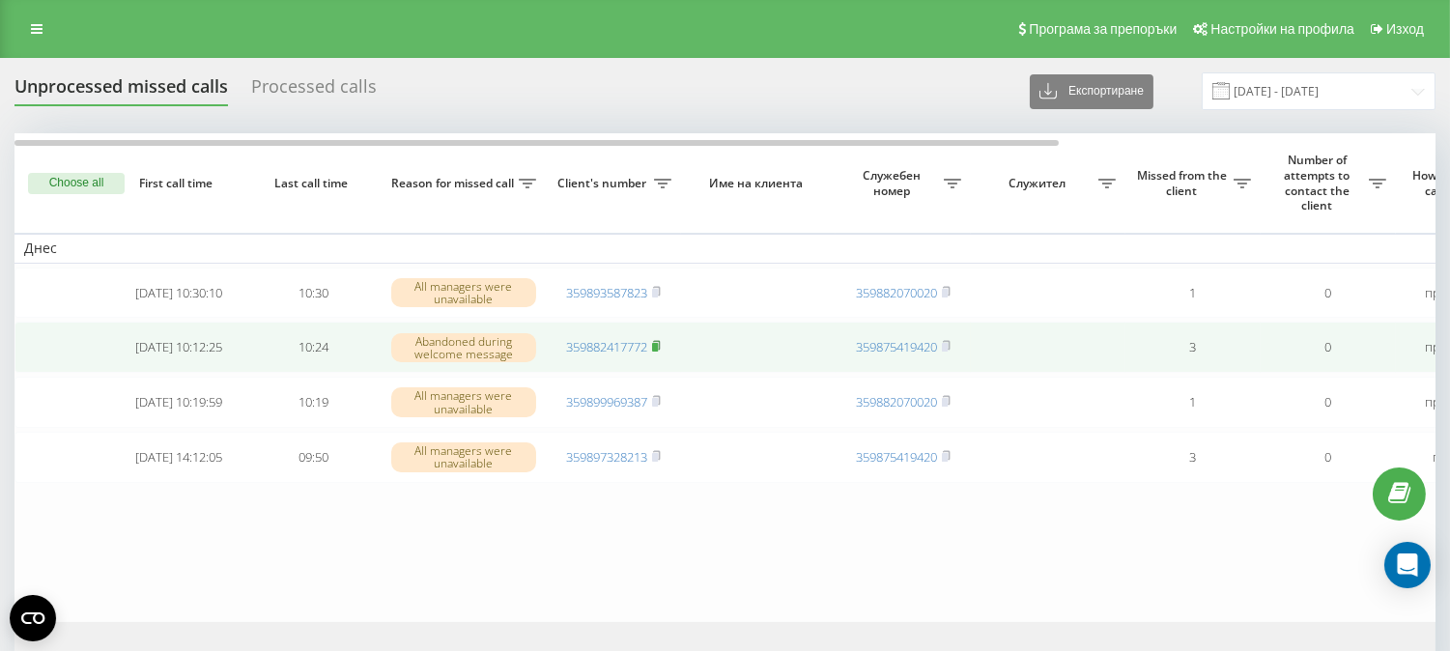
click at [658, 350] on rect at bounding box center [655, 347] width 6 height 9
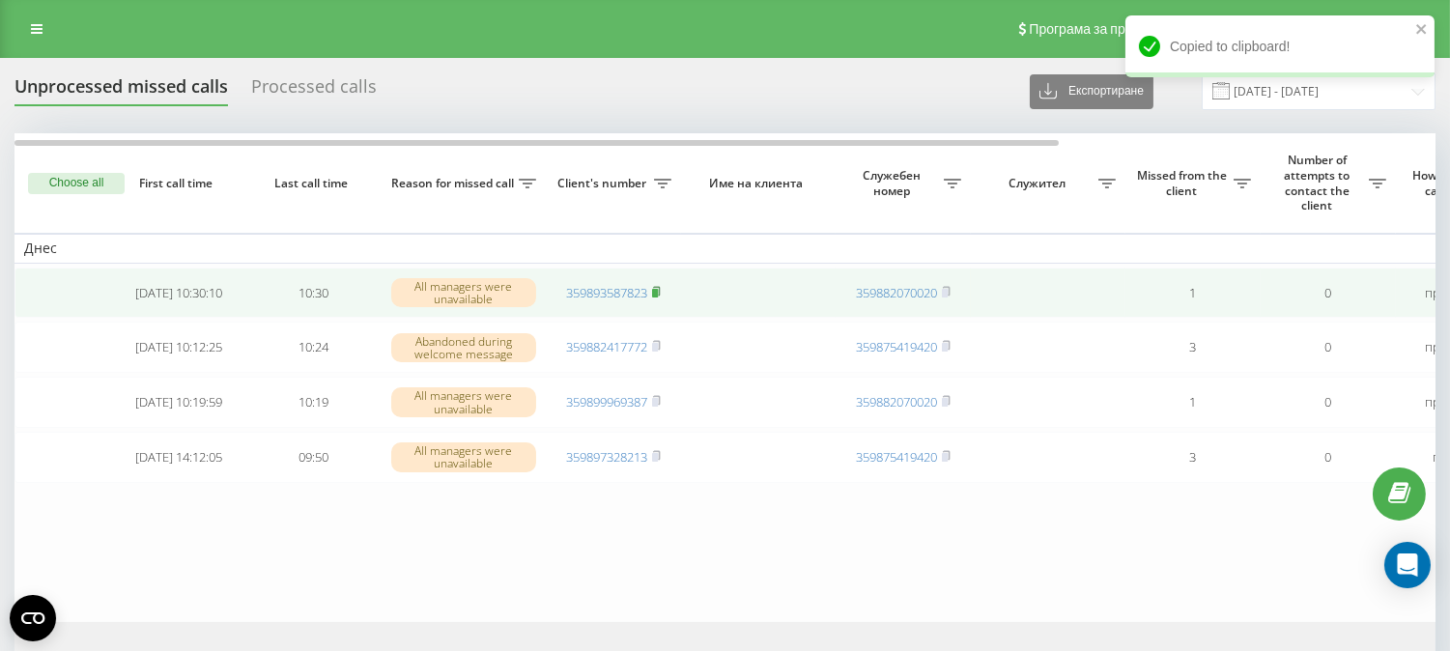
click at [659, 288] on icon at bounding box center [656, 292] width 9 height 12
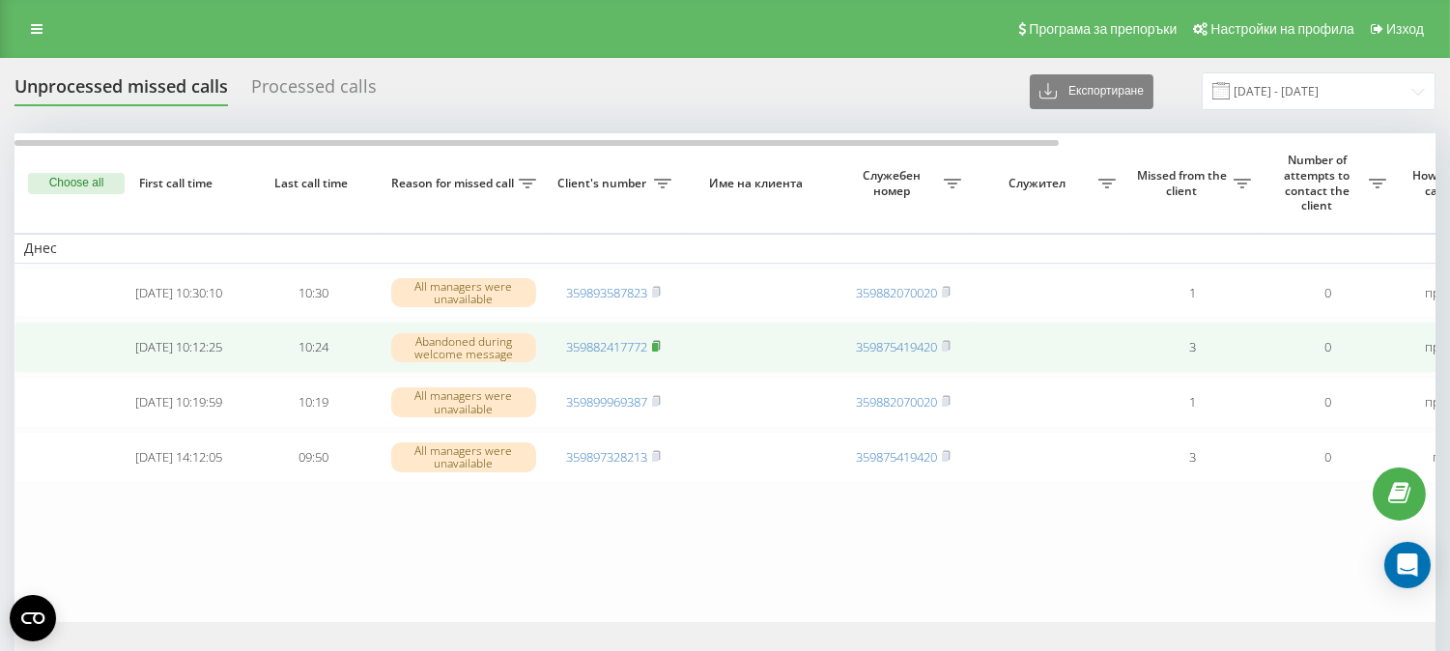
click at [658, 352] on rect at bounding box center [655, 347] width 6 height 9
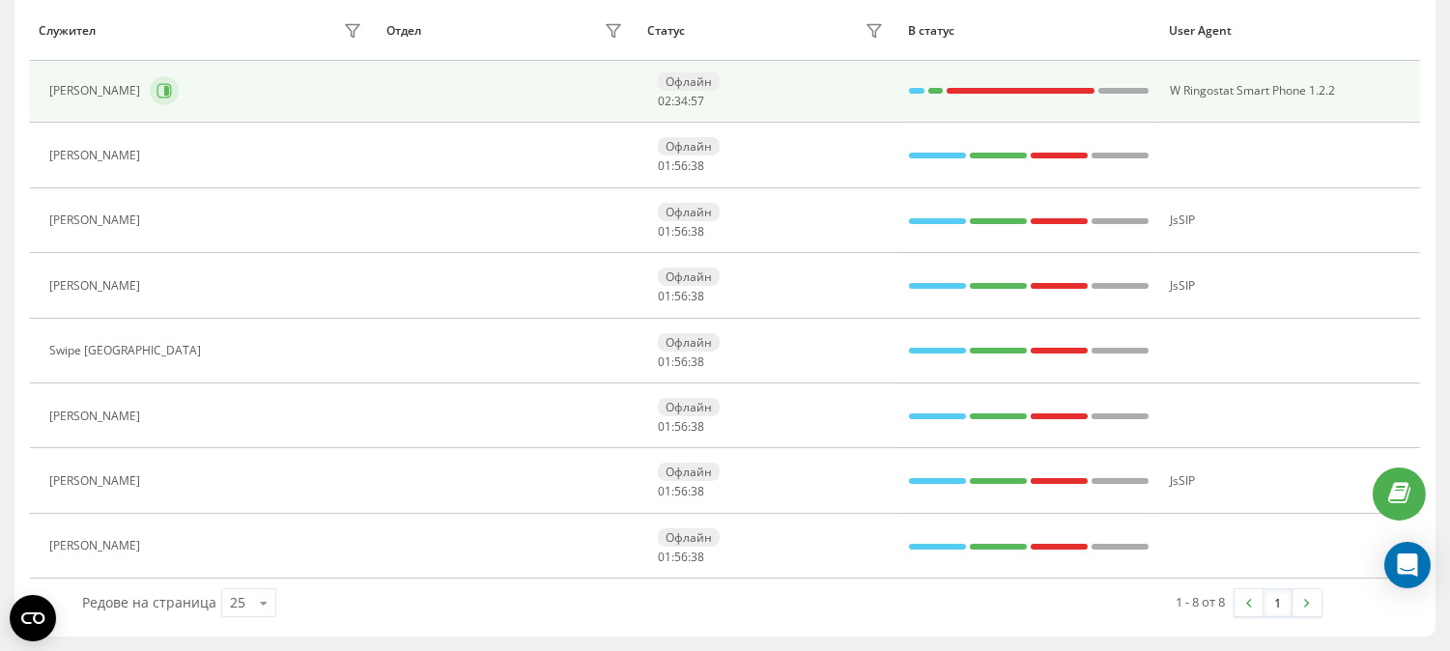
scroll to position [249, 0]
click at [169, 89] on icon at bounding box center [166, 91] width 5 height 10
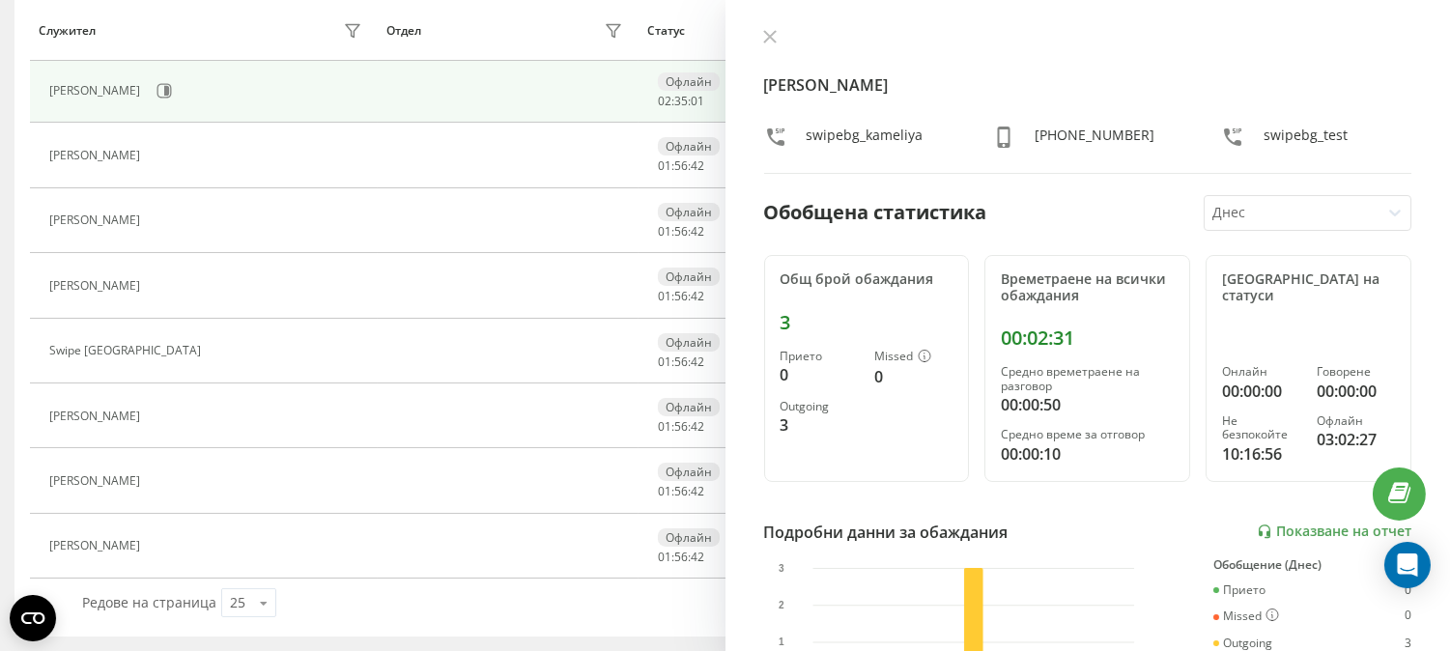
click at [766, 34] on icon at bounding box center [769, 37] width 12 height 12
